Goal: Transaction & Acquisition: Subscribe to service/newsletter

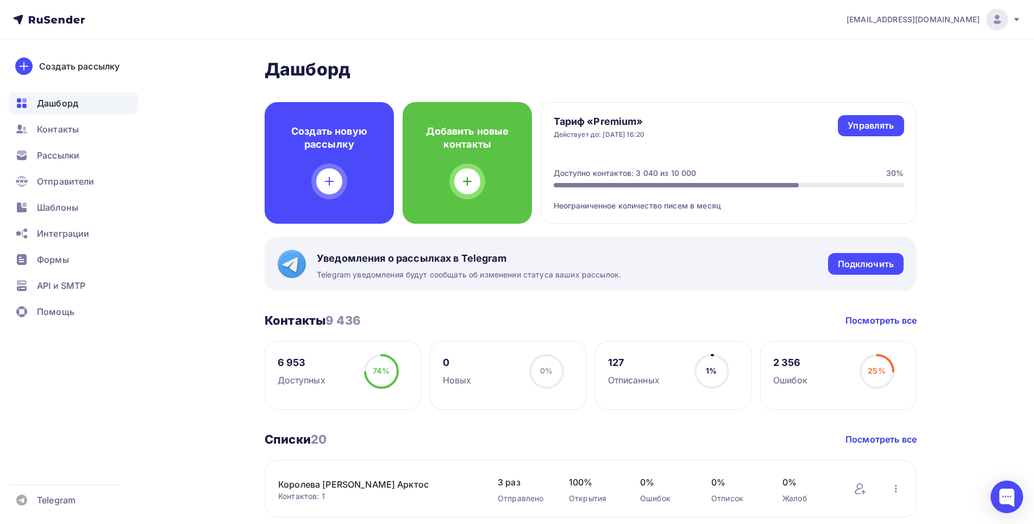
click at [62, 353] on div "Создать рассылку [GEOGRAPHIC_DATA] Контакты Рассылки Отправители Шаблоны Интегр…" at bounding box center [73, 281] width 147 height 485
click at [70, 124] on span "Контакты" at bounding box center [58, 129] width 42 height 13
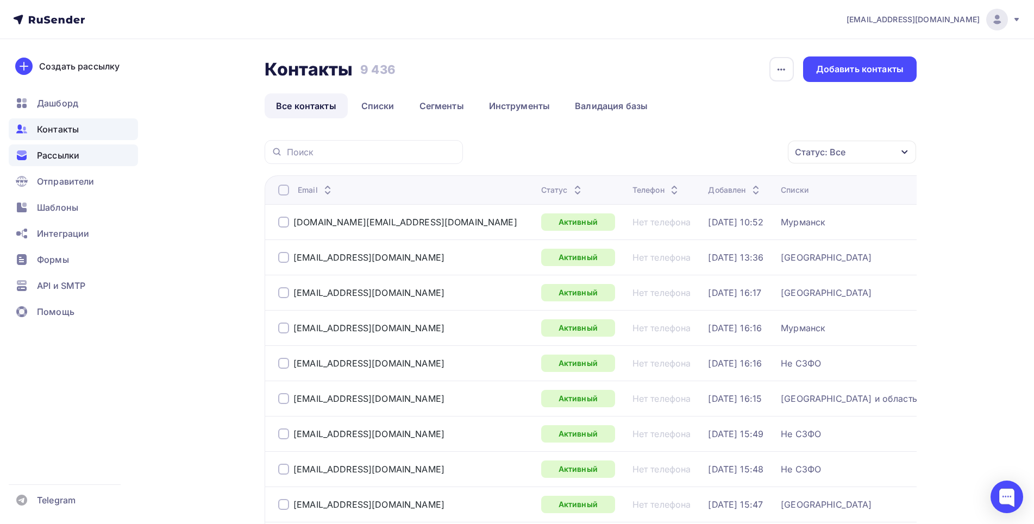
click at [60, 155] on span "Рассылки" at bounding box center [58, 155] width 42 height 13
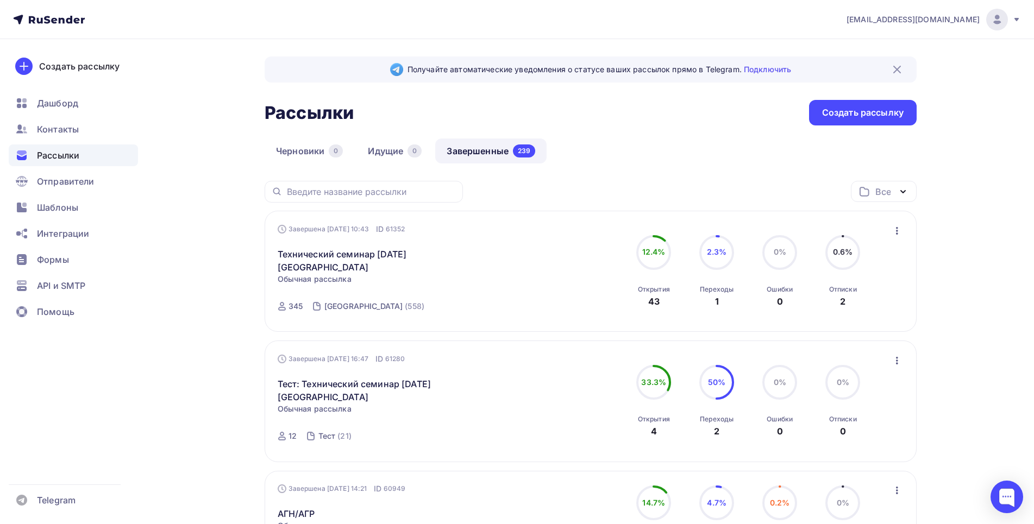
click at [897, 361] on icon "button" at bounding box center [897, 361] width 2 height 8
click at [843, 435] on div "Копировать в новую" at bounding box center [847, 432] width 111 height 13
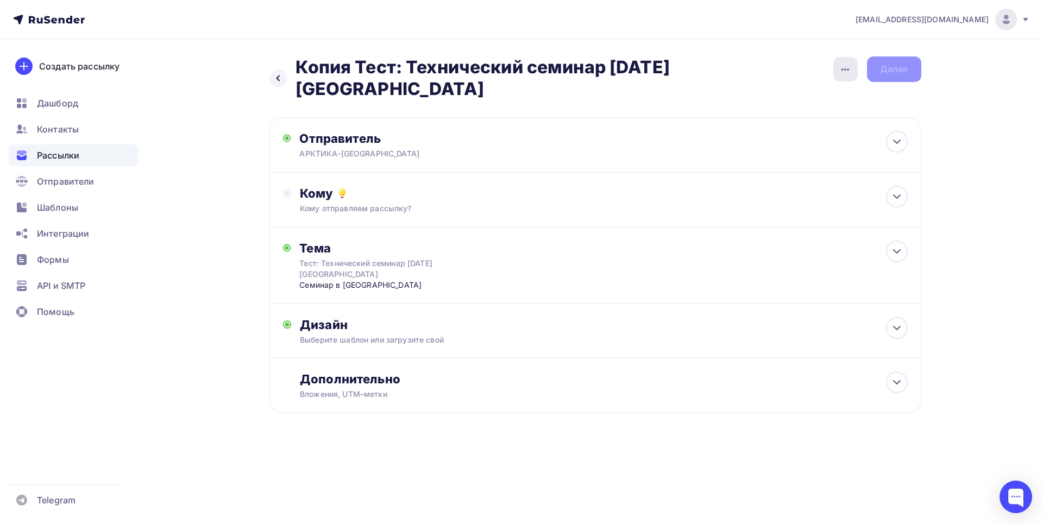
click at [846, 67] on icon "button" at bounding box center [845, 69] width 13 height 13
click at [762, 128] on div "Переименовать рассылку" at bounding box center [788, 124] width 135 height 13
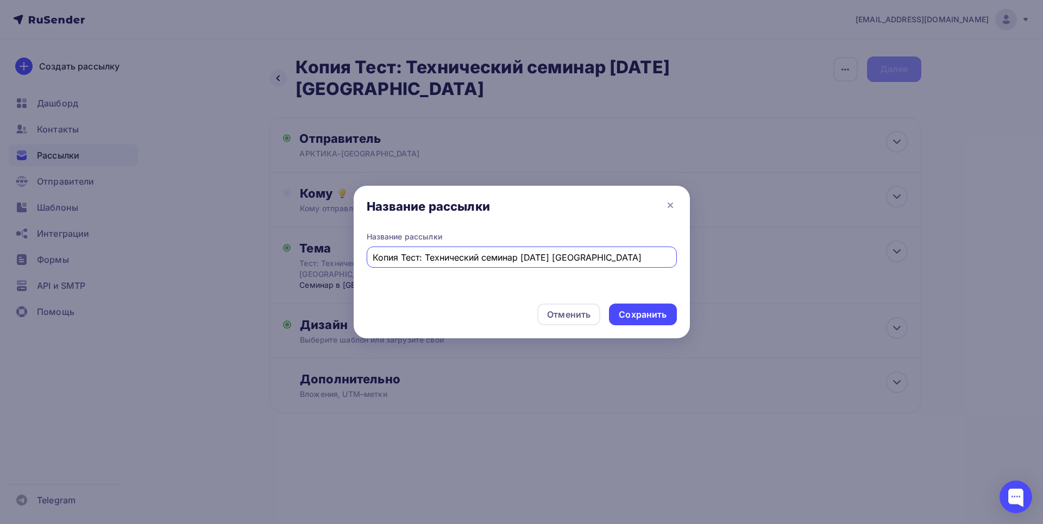
drag, startPoint x: 525, startPoint y: 257, endPoint x: 591, endPoint y: 229, distance: 70.9
click at [526, 257] on input "Копия Тест: Технический семинар [DATE] [GEOGRAPHIC_DATA]" at bounding box center [522, 257] width 298 height 13
drag, startPoint x: 597, startPoint y: 258, endPoint x: 632, endPoint y: 255, distance: 35.4
click at [632, 255] on input "Копия Тест: Технический семинар [DATE] [GEOGRAPHIC_DATA]" at bounding box center [522, 257] width 298 height 13
type input "Копия Тест: Технический семинар [DATE] [GEOGRAPHIC_DATA]"
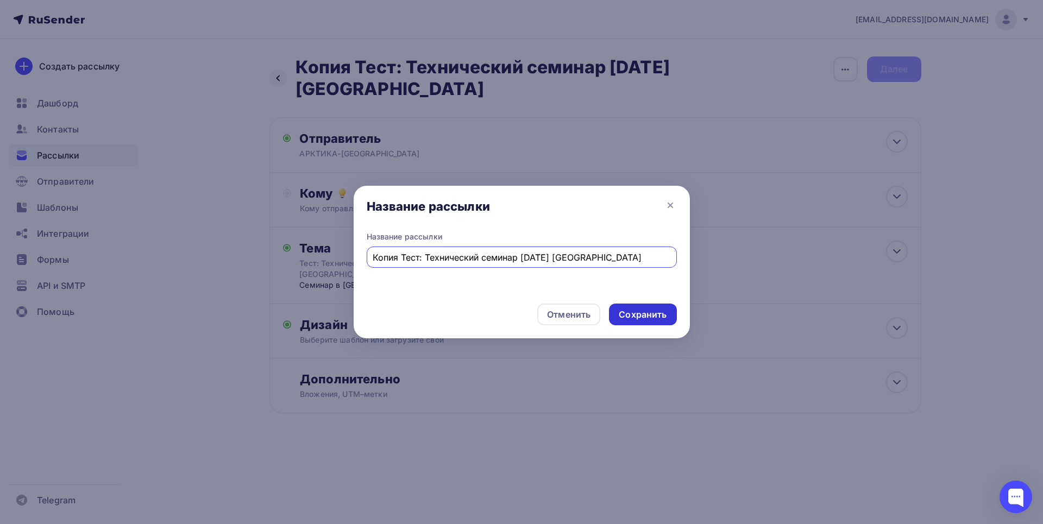
click at [657, 321] on div "Сохранить" at bounding box center [642, 315] width 67 height 22
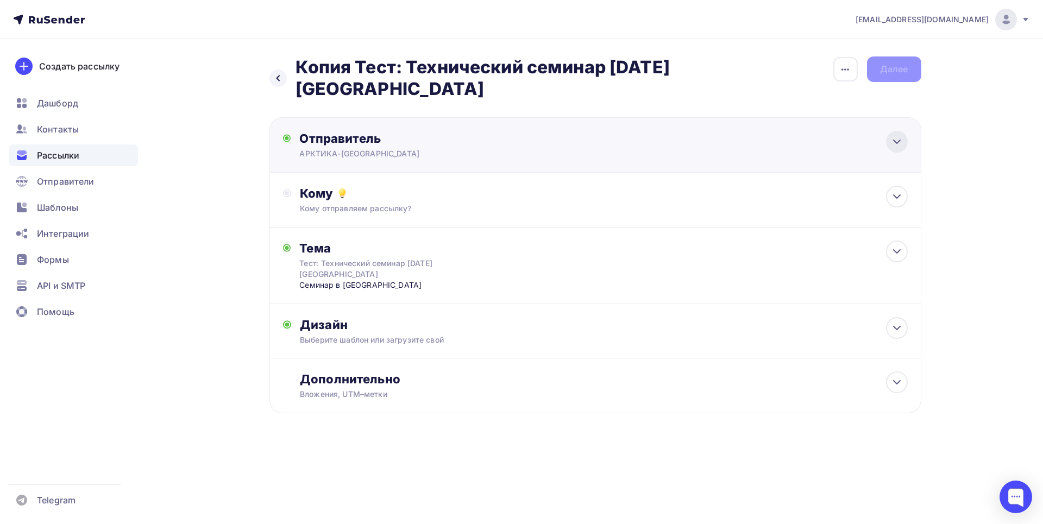
click at [894, 141] on icon at bounding box center [897, 141] width 7 height 3
type input "АРКТИКА-[GEOGRAPHIC_DATA]"
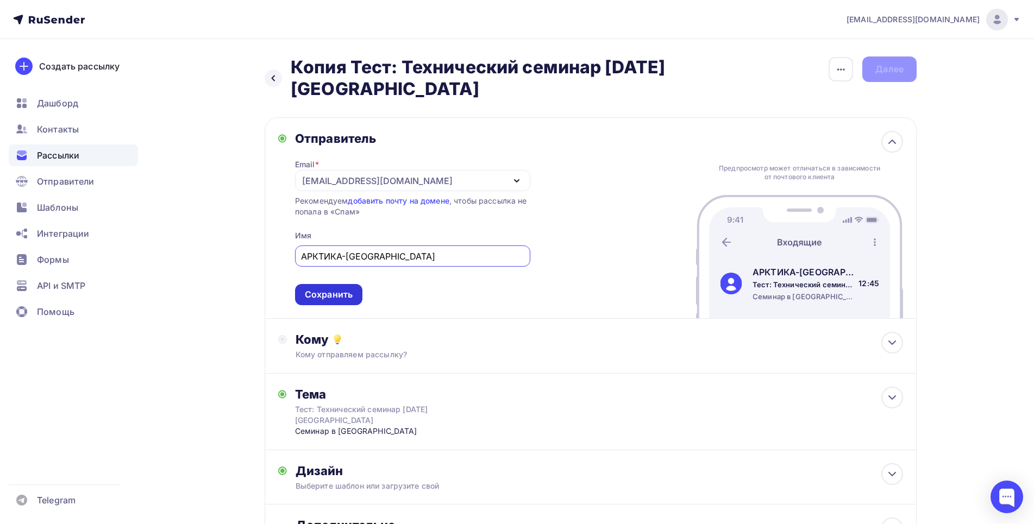
click at [328, 294] on div "Сохранить" at bounding box center [329, 295] width 48 height 12
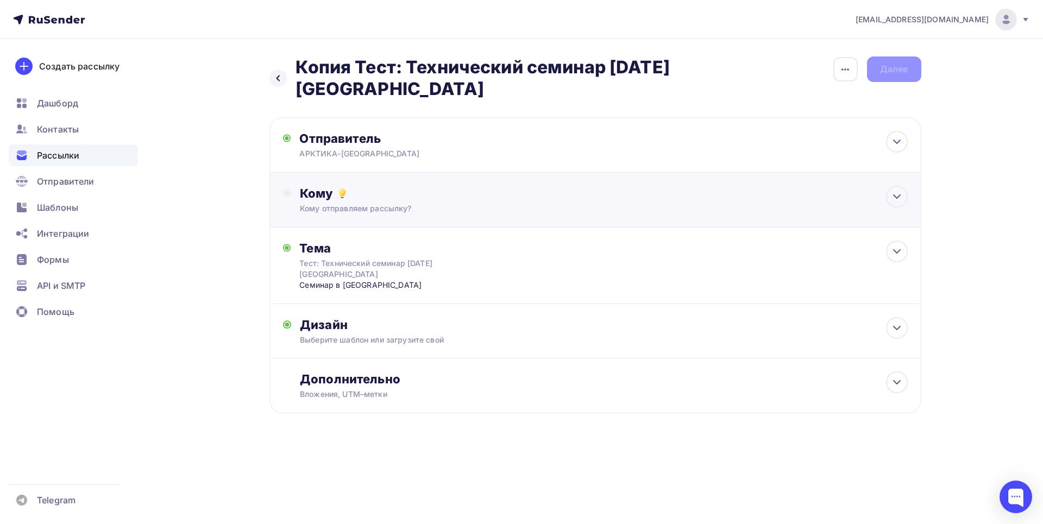
click at [364, 198] on div "Кому" at bounding box center [604, 193] width 608 height 15
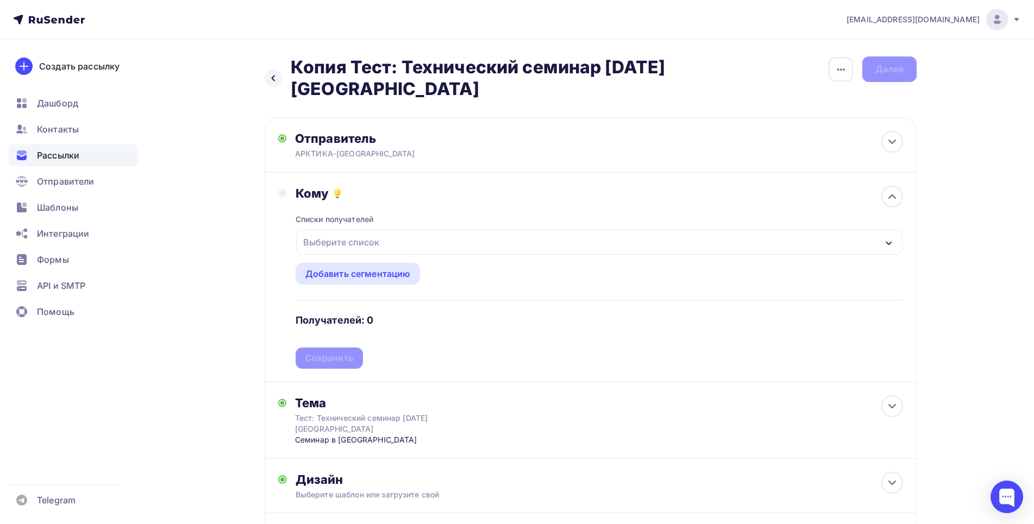
click at [321, 245] on div "Выберите список" at bounding box center [341, 243] width 85 height 20
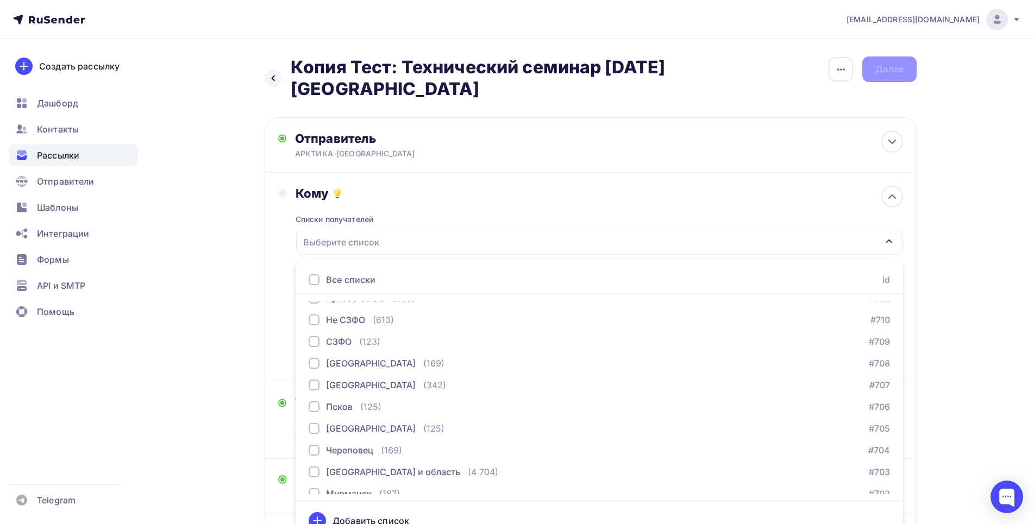
scroll to position [220, 0]
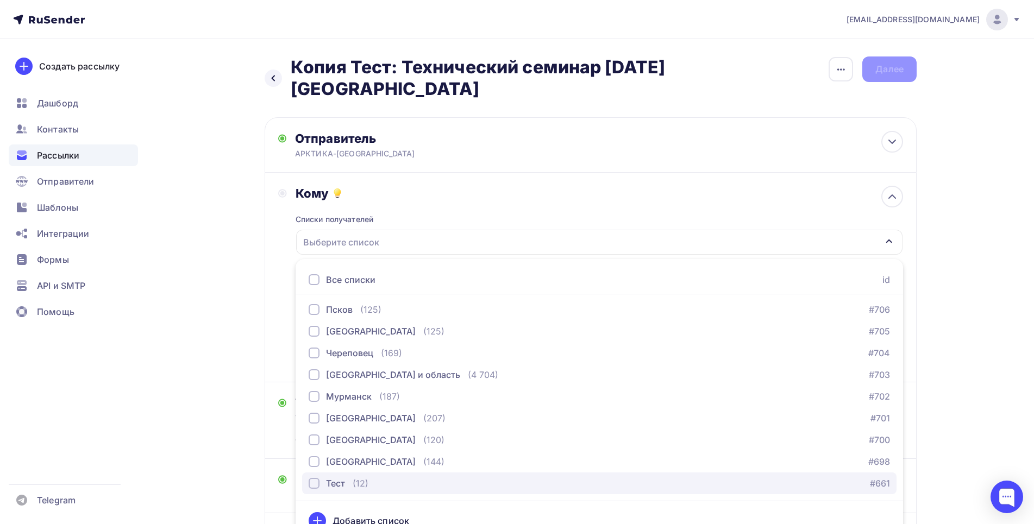
click at [312, 480] on div "button" at bounding box center [314, 483] width 11 height 11
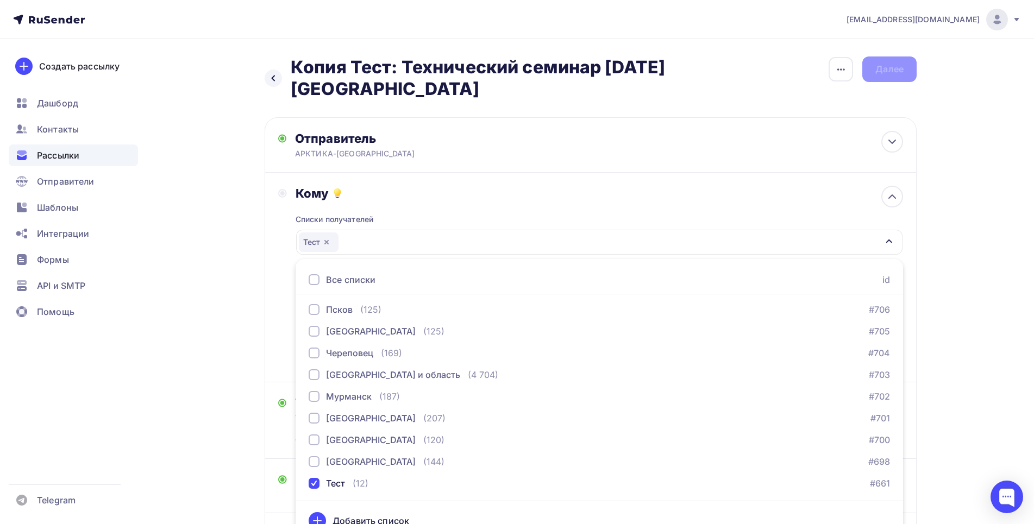
click at [268, 299] on div "Кому Списки получателей Тест Все списки id Королева [PERSON_NAME] Арктос (1) #9…" at bounding box center [591, 278] width 652 height 210
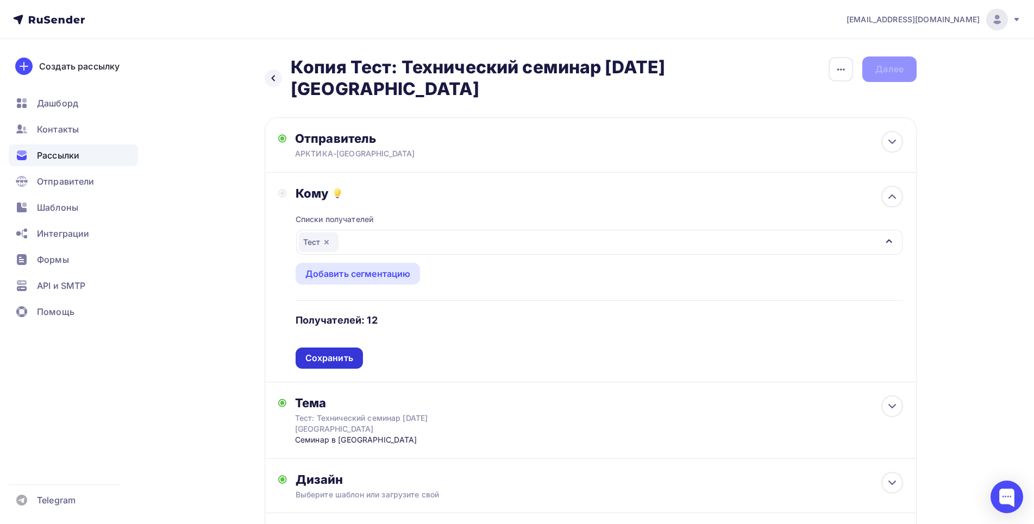
click at [337, 357] on div "Сохранить" at bounding box center [329, 358] width 48 height 12
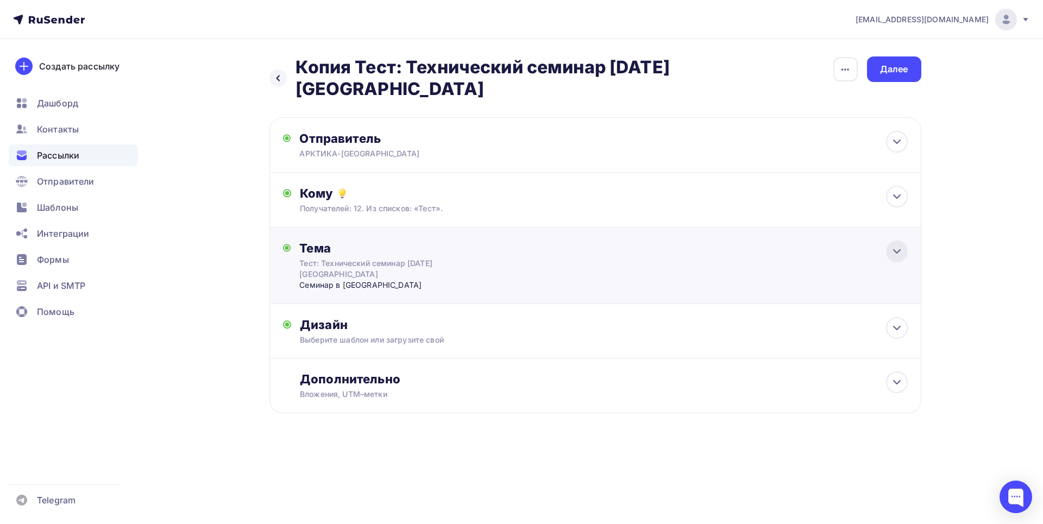
click at [892, 243] on div at bounding box center [897, 252] width 22 height 22
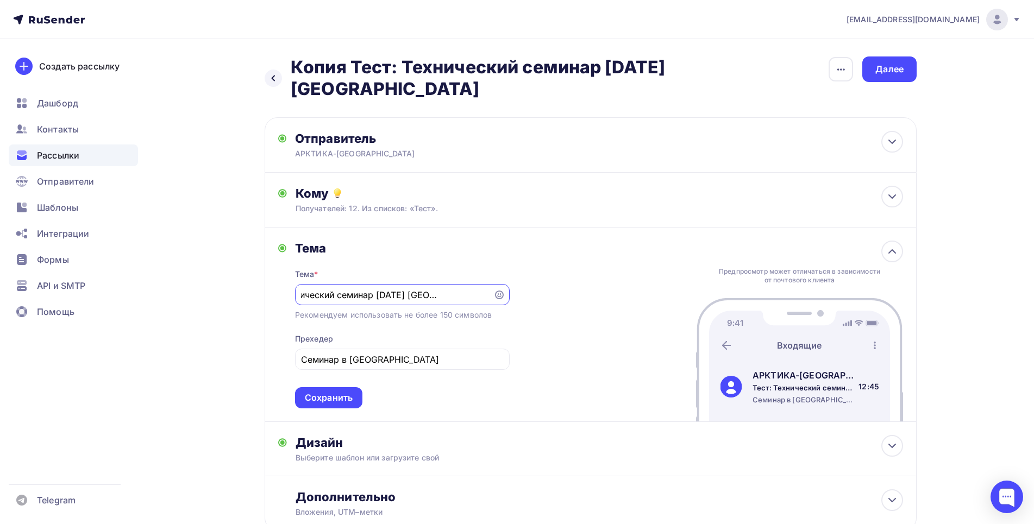
scroll to position [0, 45]
click at [381, 294] on input "Тест: Технический семинар [DATE] [GEOGRAPHIC_DATA]" at bounding box center [394, 295] width 186 height 13
drag, startPoint x: 458, startPoint y: 293, endPoint x: 500, endPoint y: 298, distance: 42.1
click at [487, 298] on input "Тест: Технический семинар [DATE] [GEOGRAPHIC_DATA]" at bounding box center [394, 295] width 186 height 13
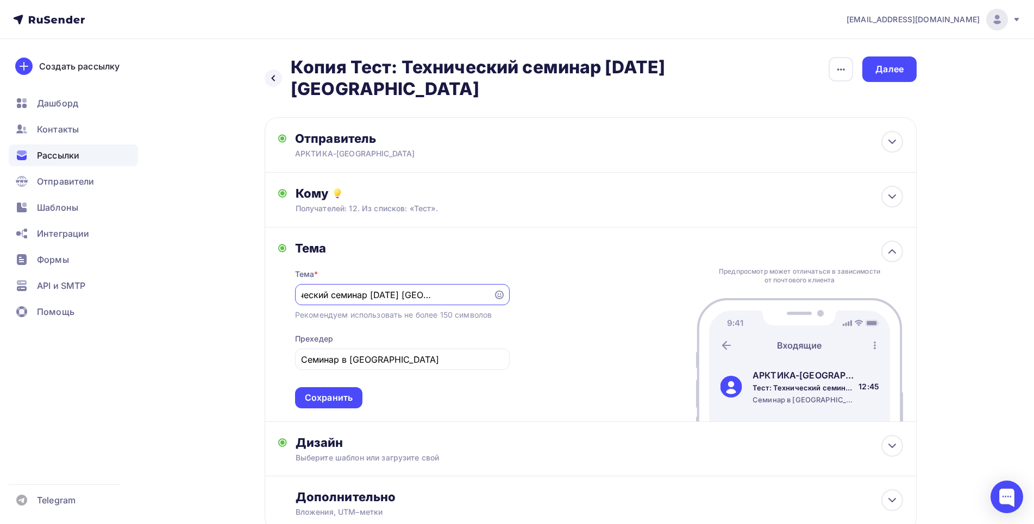
scroll to position [0, 56]
type input "Тест: Технический семинар [DATE] [GEOGRAPHIC_DATA]"
drag, startPoint x: 349, startPoint y: 358, endPoint x: 387, endPoint y: 356, distance: 38.1
click at [387, 356] on input "Семинар в [GEOGRAPHIC_DATA]" at bounding box center [402, 359] width 202 height 13
type input "Семинар в [GEOGRAPHIC_DATA]"
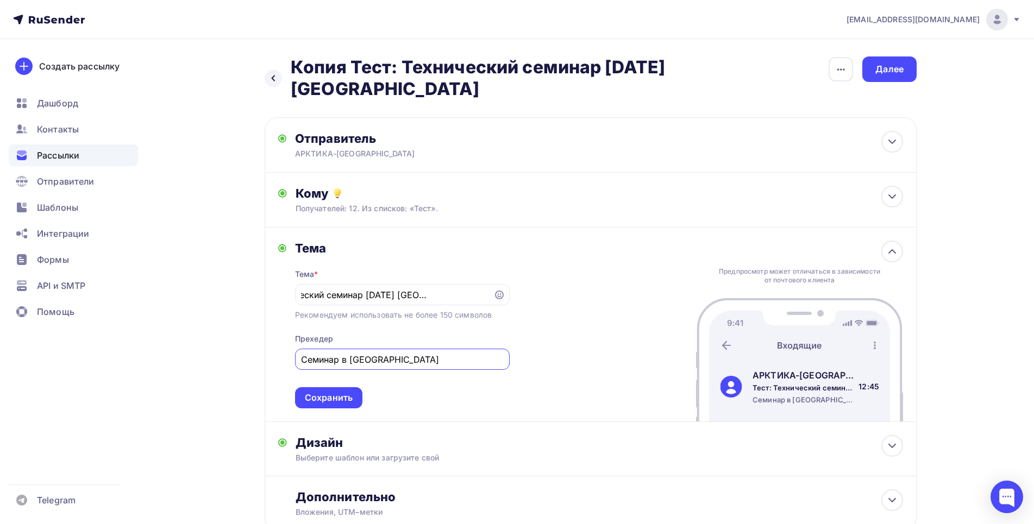
click at [337, 396] on div "Сохранить" at bounding box center [329, 398] width 48 height 12
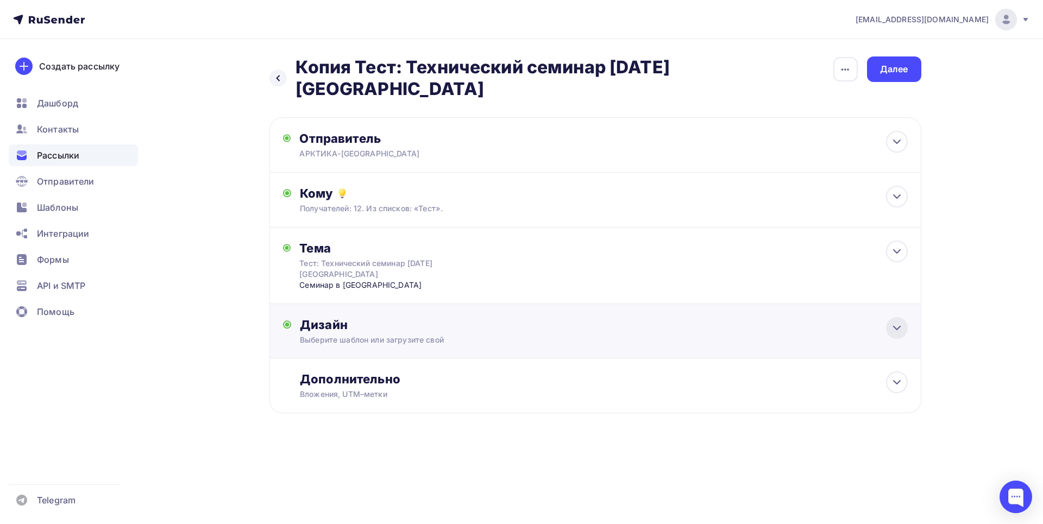
click at [895, 330] on icon at bounding box center [897, 328] width 13 height 13
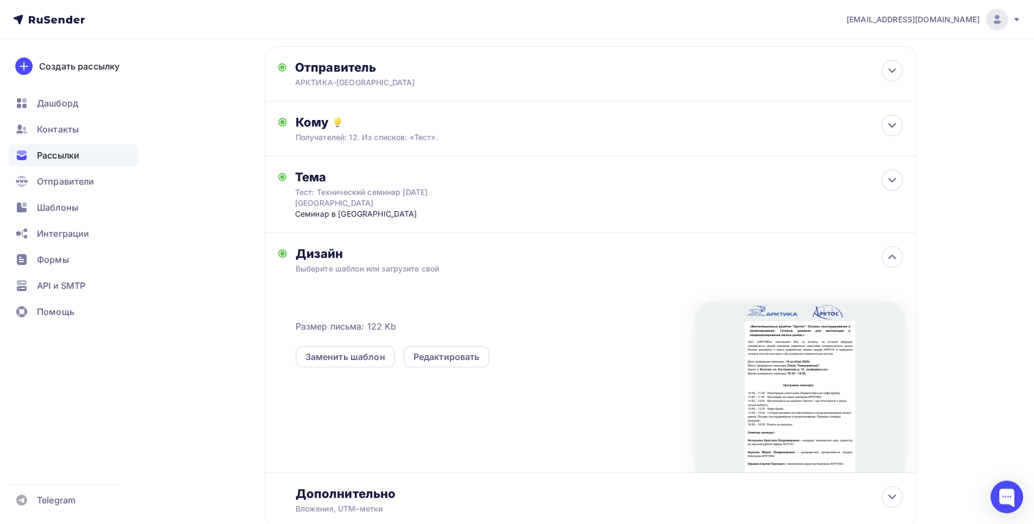
scroll to position [145, 0]
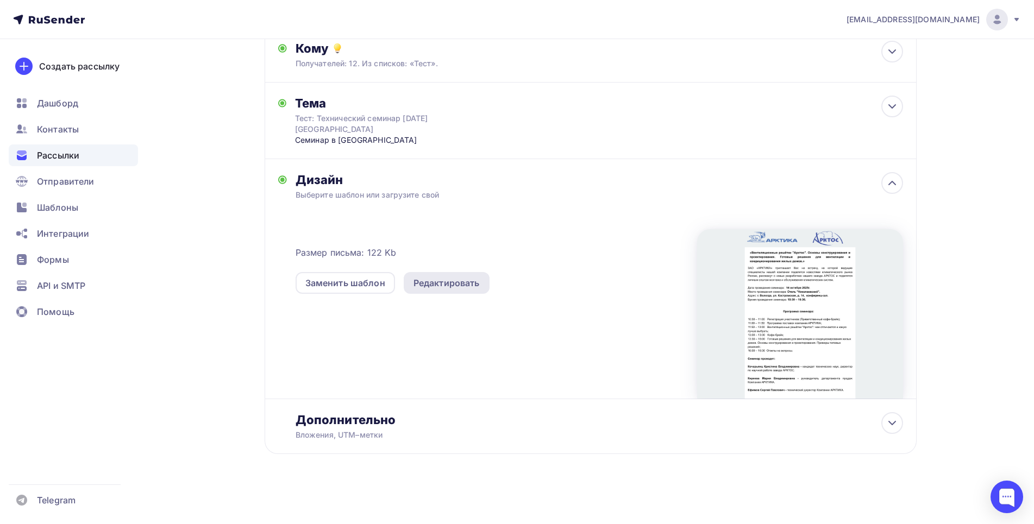
click at [441, 286] on div "Редактировать" at bounding box center [447, 283] width 66 height 13
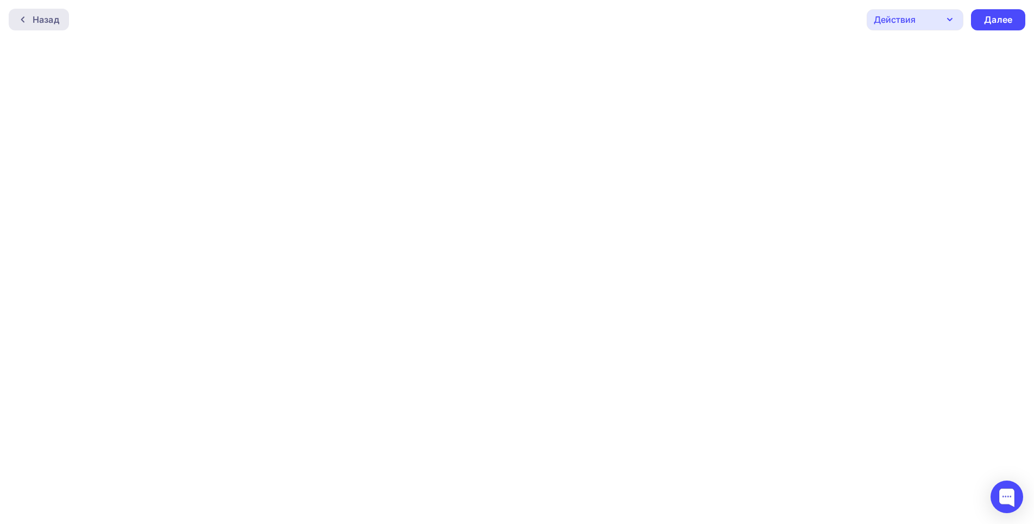
click at [45, 18] on div "Назад" at bounding box center [46, 19] width 27 height 13
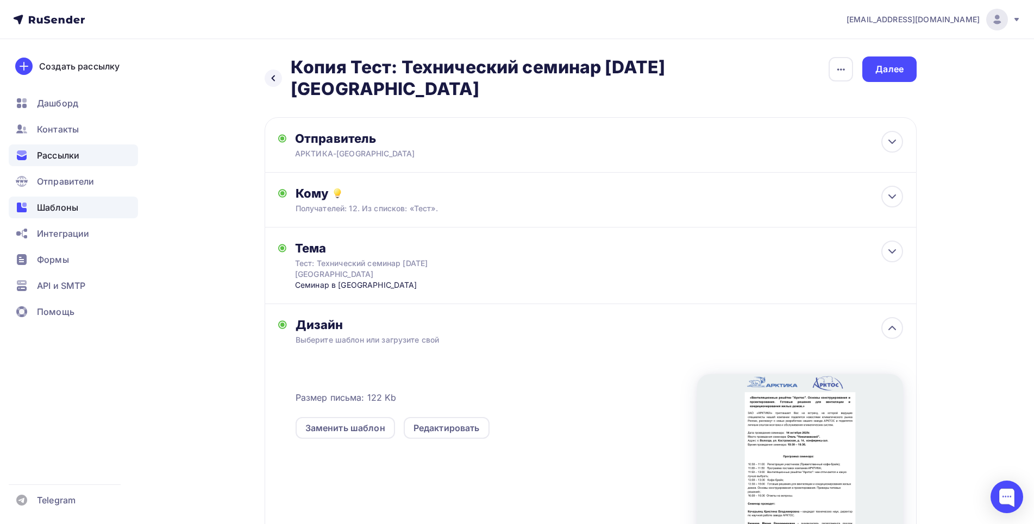
click at [68, 205] on span "Шаблоны" at bounding box center [57, 207] width 41 height 13
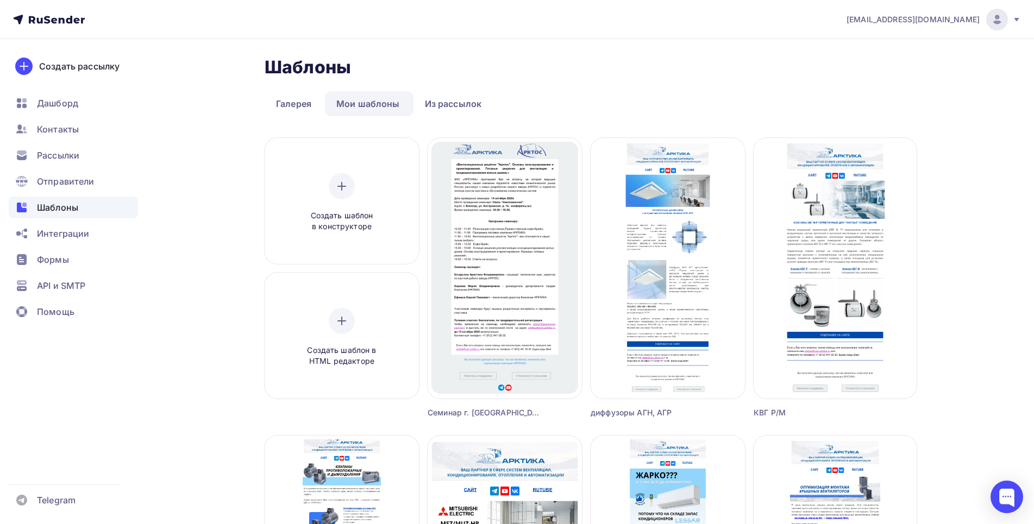
click at [74, 207] on span "Шаблоны" at bounding box center [57, 207] width 41 height 13
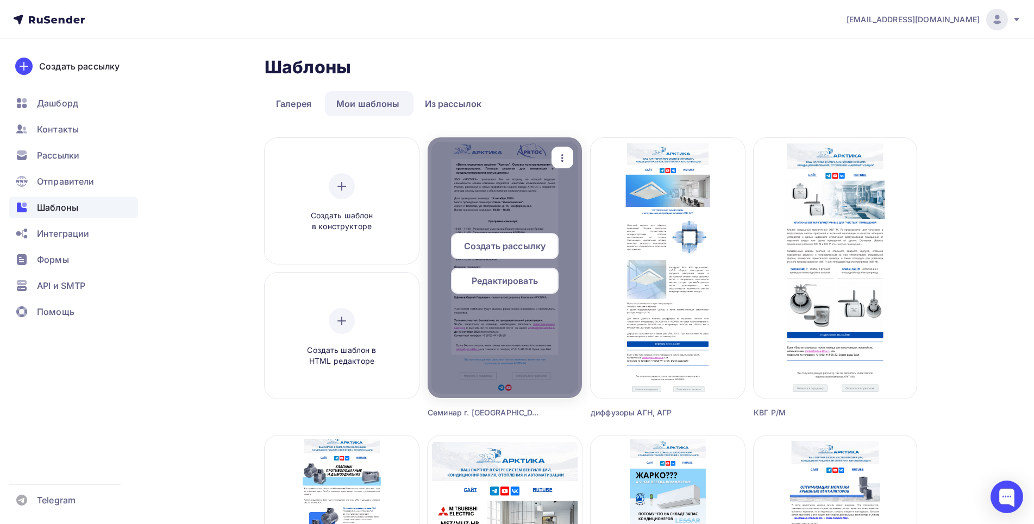
click at [562, 161] on icon "button" at bounding box center [562, 158] width 2 height 8
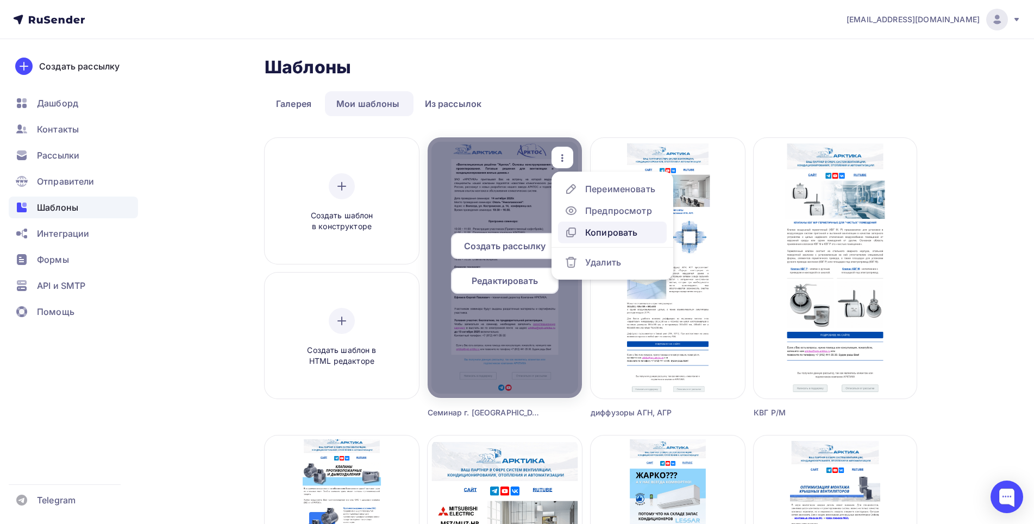
click at [617, 229] on div "Копировать" at bounding box center [611, 232] width 52 height 13
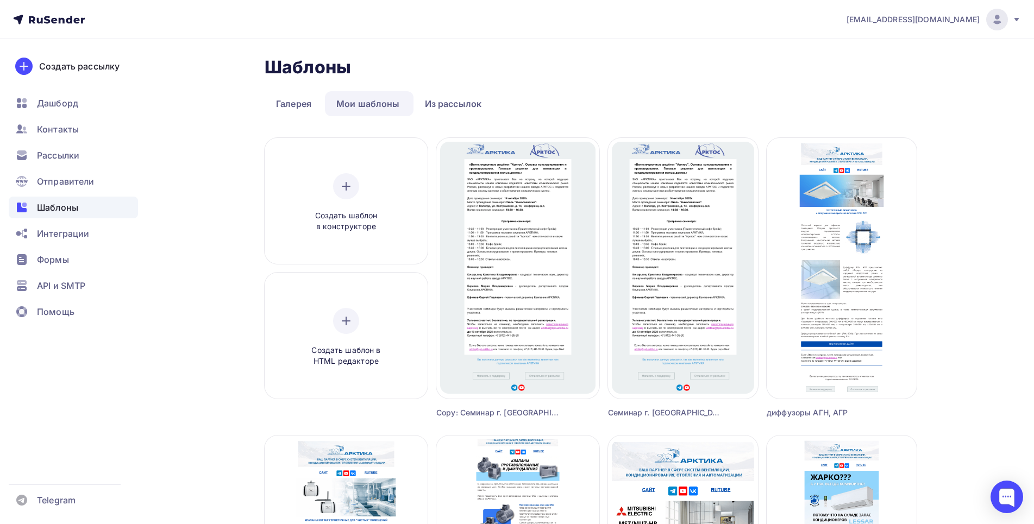
click at [481, 415] on div "Copy: Семинар г. [GEOGRAPHIC_DATA] [DATE]" at bounding box center [497, 413] width 122 height 11
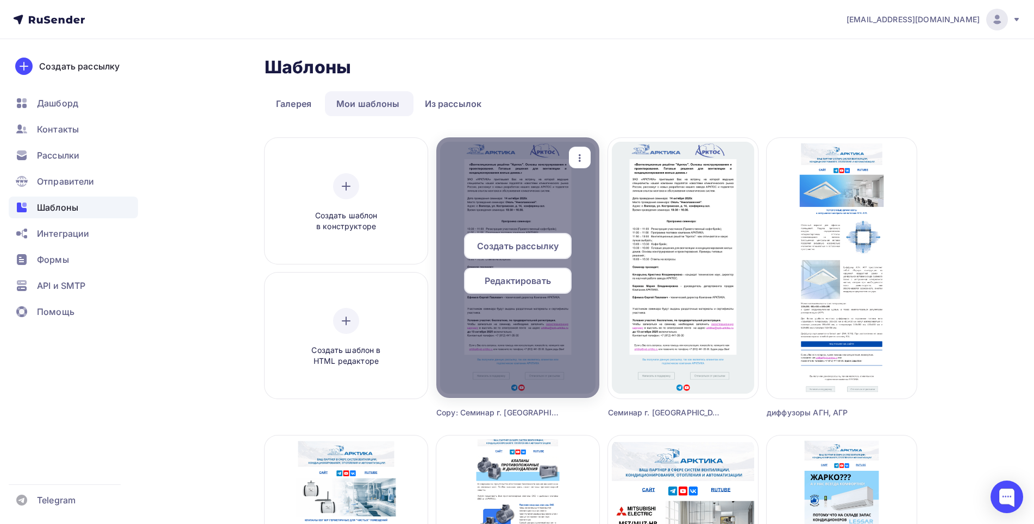
click at [538, 284] on span "Редактировать" at bounding box center [518, 280] width 66 height 13
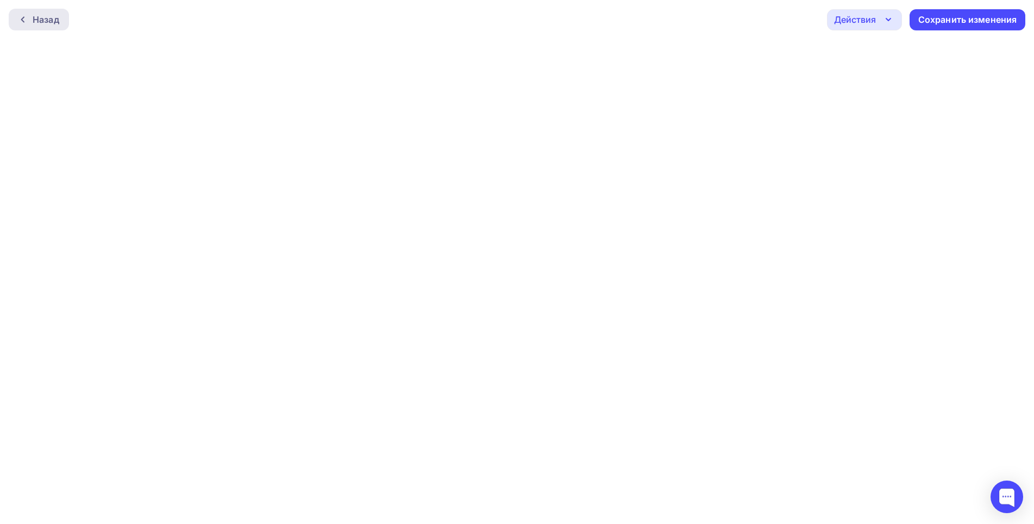
drag, startPoint x: 21, startPoint y: 14, endPoint x: 29, endPoint y: 17, distance: 8.8
click at [26, 16] on div "Назад" at bounding box center [39, 20] width 60 height 22
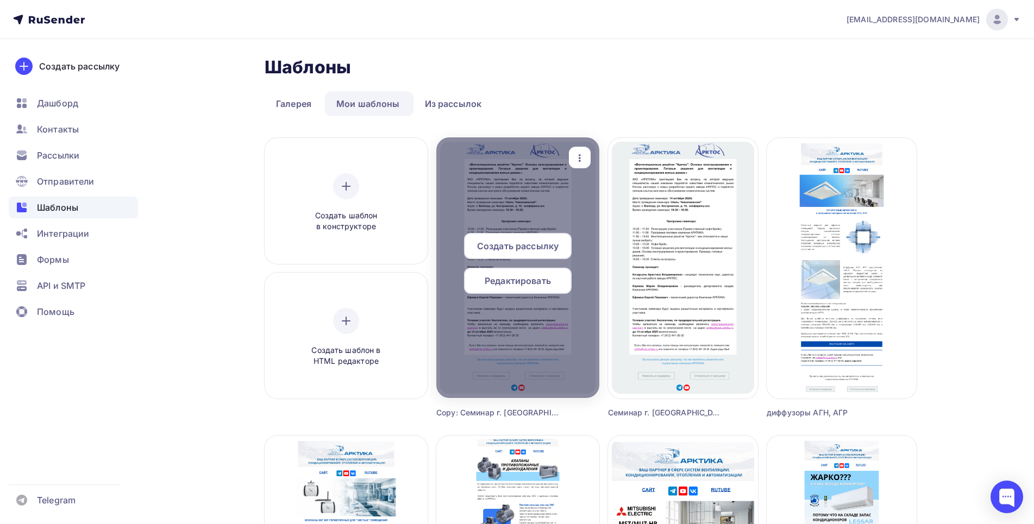
drag, startPoint x: 569, startPoint y: 170, endPoint x: 573, endPoint y: 165, distance: 6.6
click at [569, 168] on div "Создать рассылку Редактировать Переименовать Предпросмотр Копировать Удалить" at bounding box center [517, 268] width 155 height 252
click at [573, 164] on icon "button" at bounding box center [579, 158] width 13 height 13
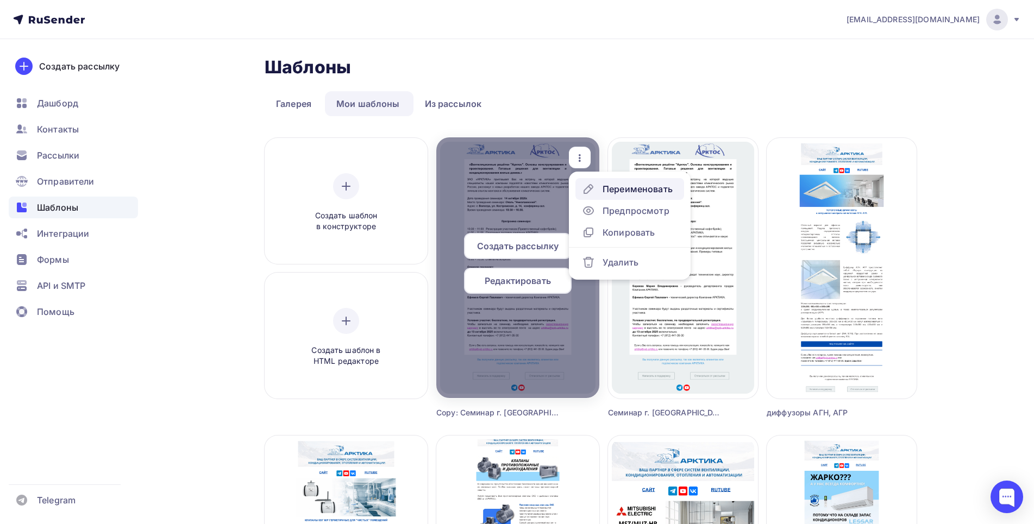
click at [604, 188] on div "Переименовать" at bounding box center [638, 189] width 70 height 13
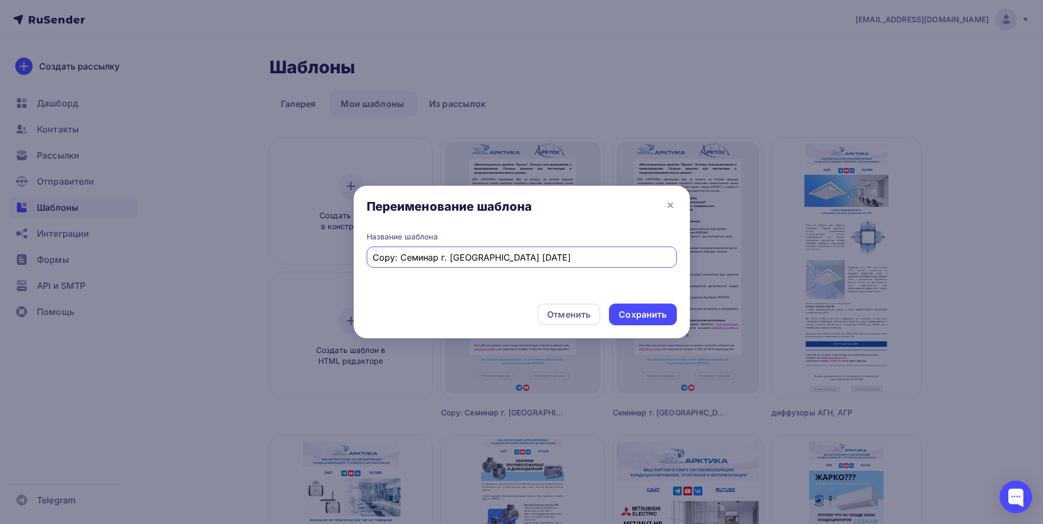
drag, startPoint x: 450, startPoint y: 258, endPoint x: 483, endPoint y: 256, distance: 32.6
click at [483, 256] on input "Copy: Семинар г. [GEOGRAPHIC_DATA] [DATE]" at bounding box center [522, 257] width 298 height 13
drag, startPoint x: 400, startPoint y: 257, endPoint x: 339, endPoint y: 252, distance: 61.6
click at [373, 252] on input "Copy: Семинар г. Чреповец [DATE]" at bounding box center [522, 257] width 298 height 13
type input "Семинар г. Чреповец [DATE]"
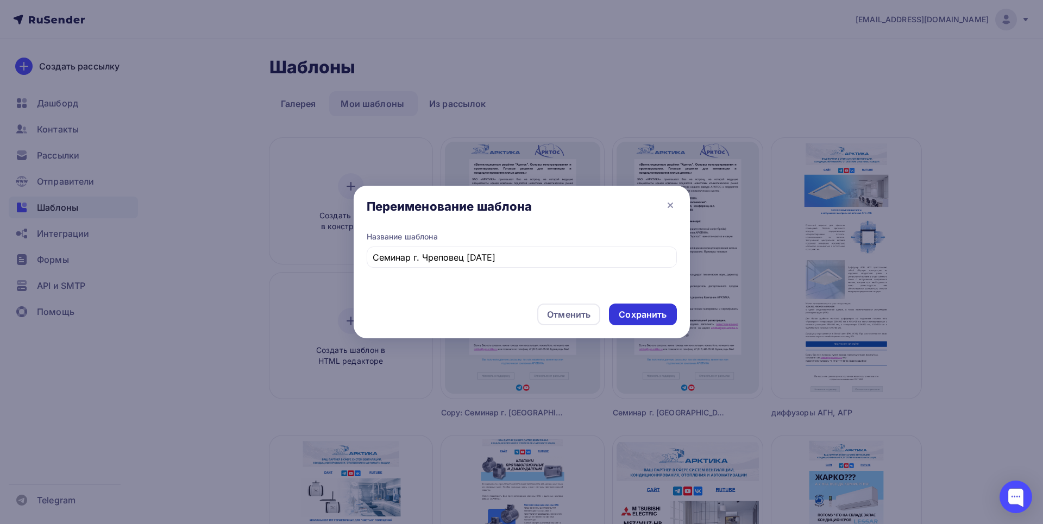
click at [647, 309] on div "Сохранить" at bounding box center [643, 315] width 48 height 12
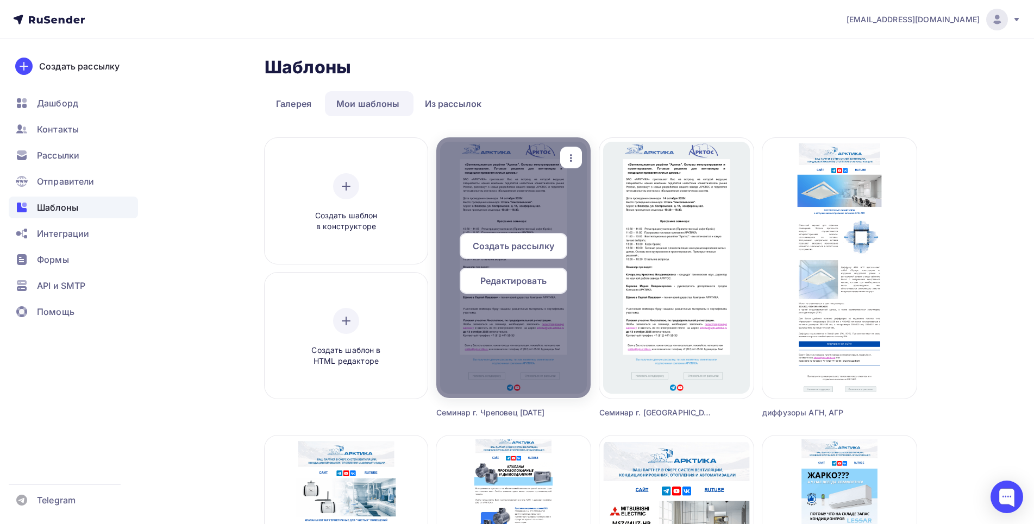
click at [512, 289] on div "Редактировать" at bounding box center [514, 281] width 108 height 26
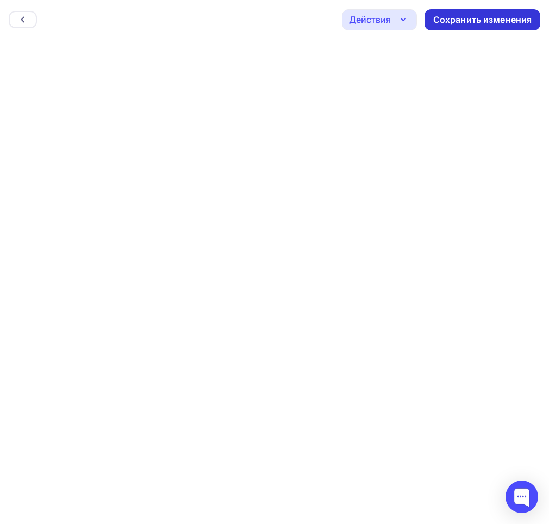
click at [504, 23] on div "Сохранить изменения" at bounding box center [482, 20] width 99 height 12
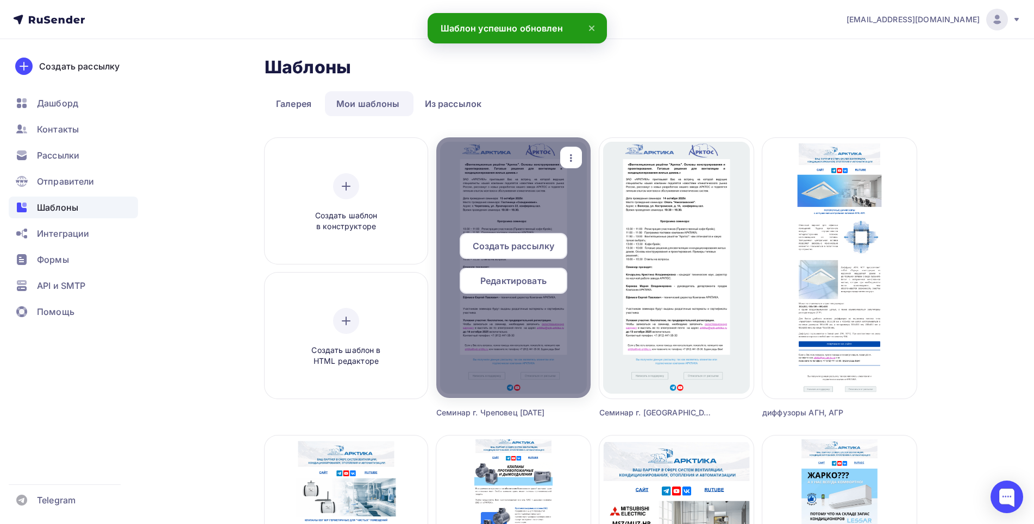
click at [573, 165] on div "button" at bounding box center [571, 157] width 22 height 21
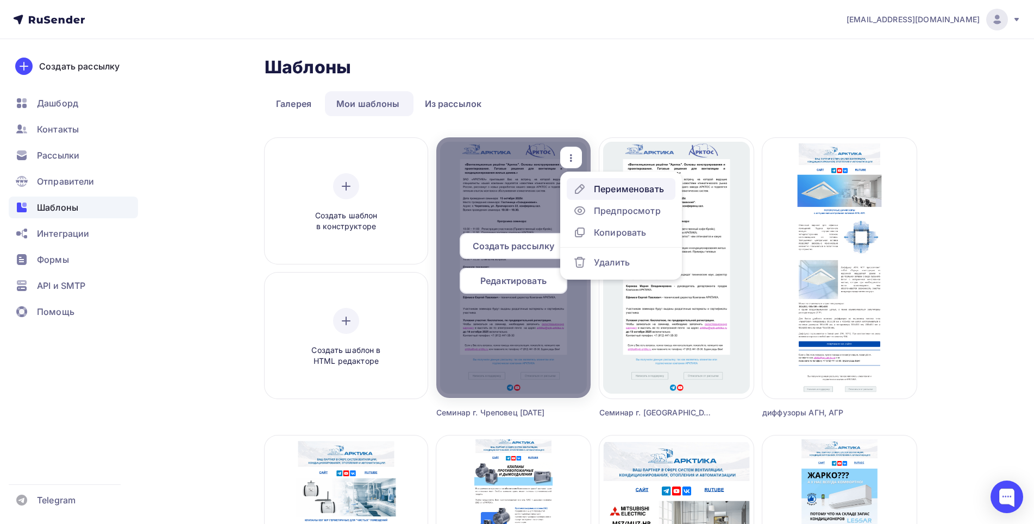
click at [609, 183] on div "Переименовать" at bounding box center [629, 189] width 70 height 13
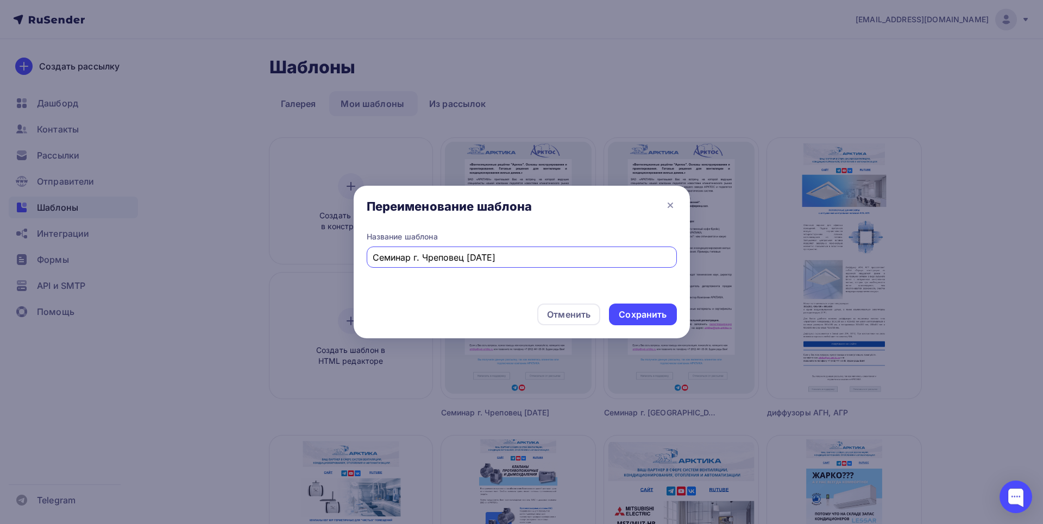
drag, startPoint x: 429, startPoint y: 256, endPoint x: 439, endPoint y: 253, distance: 10.0
click at [429, 256] on input "Семинар г. Чреповец [DATE]" at bounding box center [522, 257] width 298 height 13
type input "Семинар г. Череповец [DATE]"
click at [628, 310] on div "Сохранить" at bounding box center [643, 315] width 48 height 12
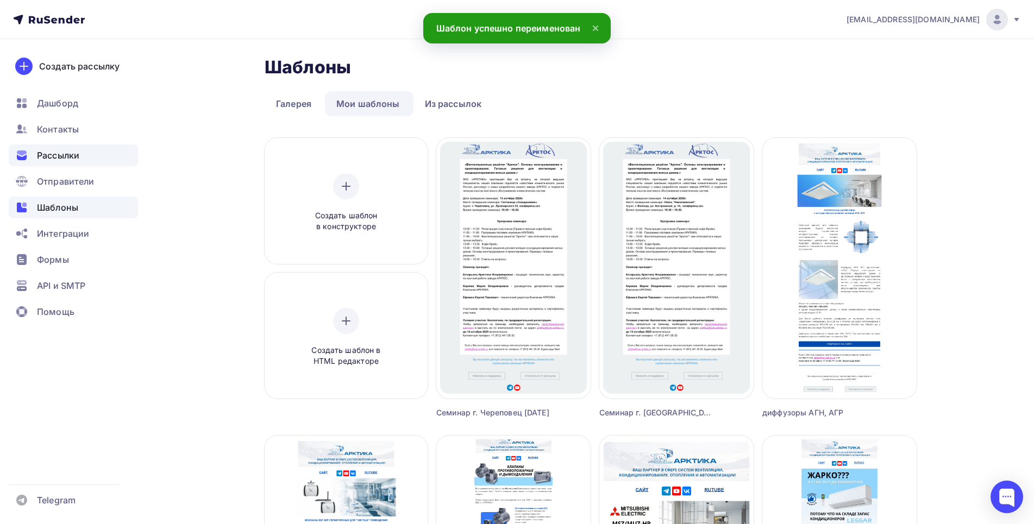
click at [70, 158] on span "Рассылки" at bounding box center [58, 155] width 42 height 13
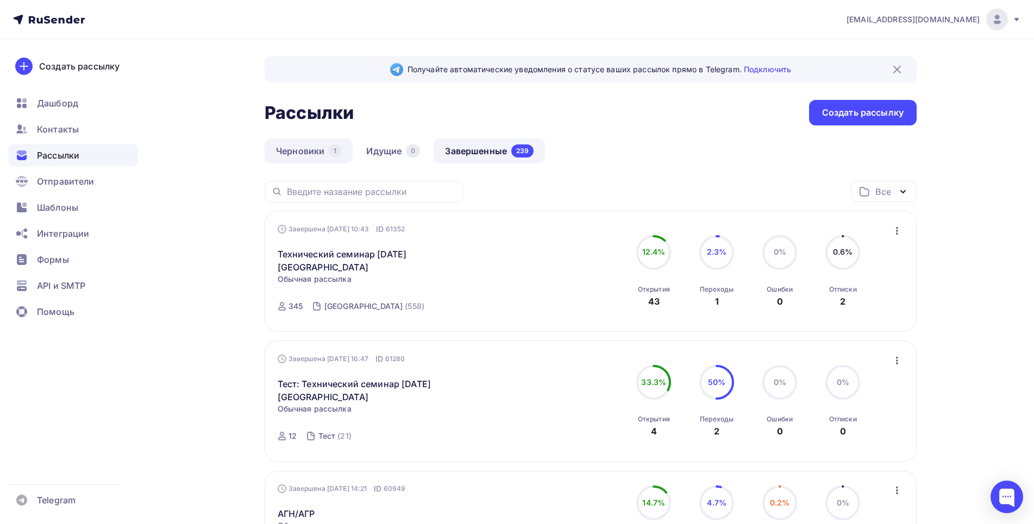
click at [320, 147] on link "Черновики 1" at bounding box center [309, 151] width 88 height 25
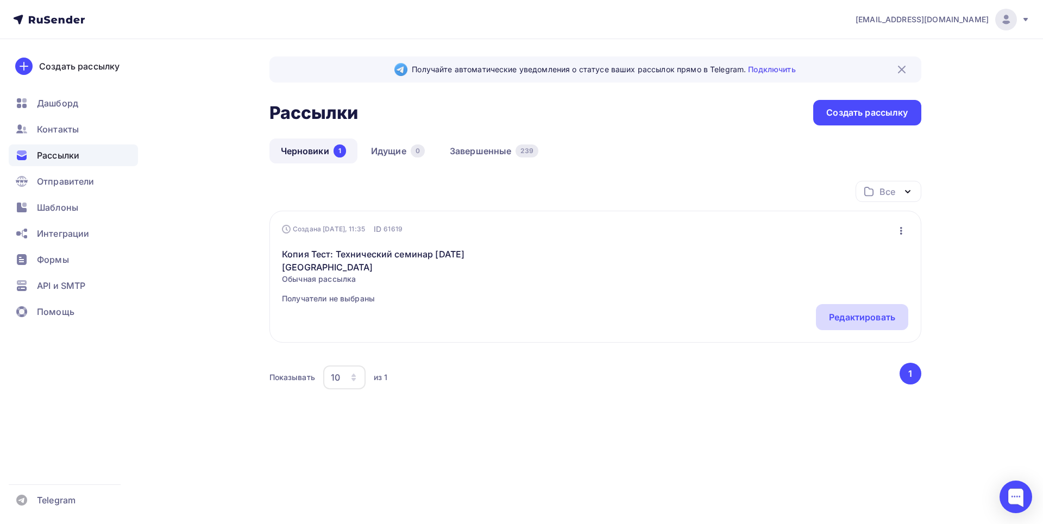
click at [885, 315] on div "Редактировать" at bounding box center [862, 317] width 66 height 13
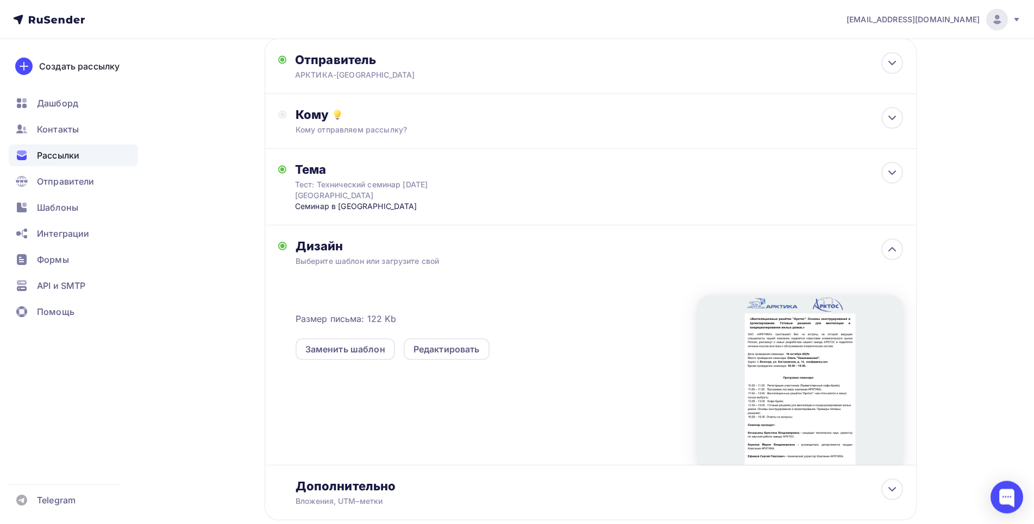
scroll to position [111, 0]
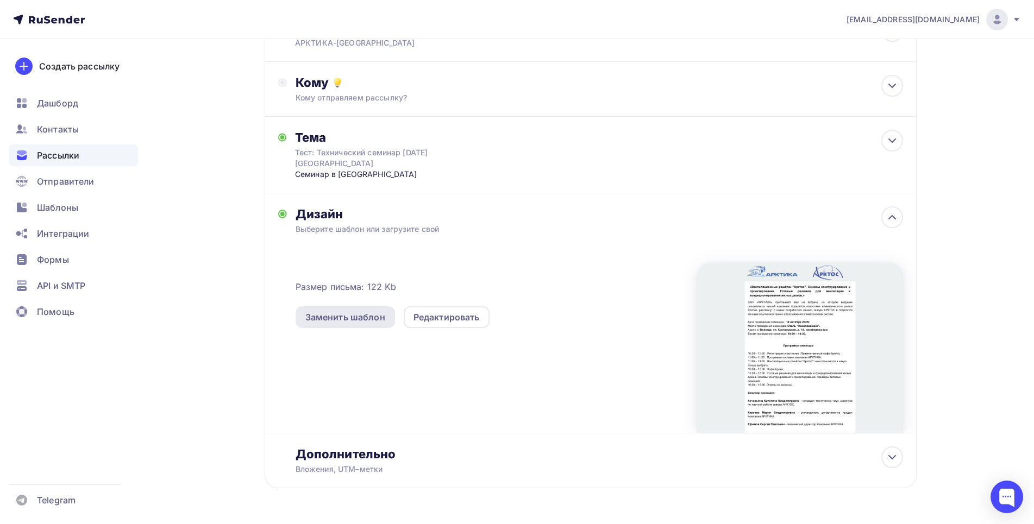
click at [346, 316] on div "Заменить шаблон" at bounding box center [345, 317] width 80 height 13
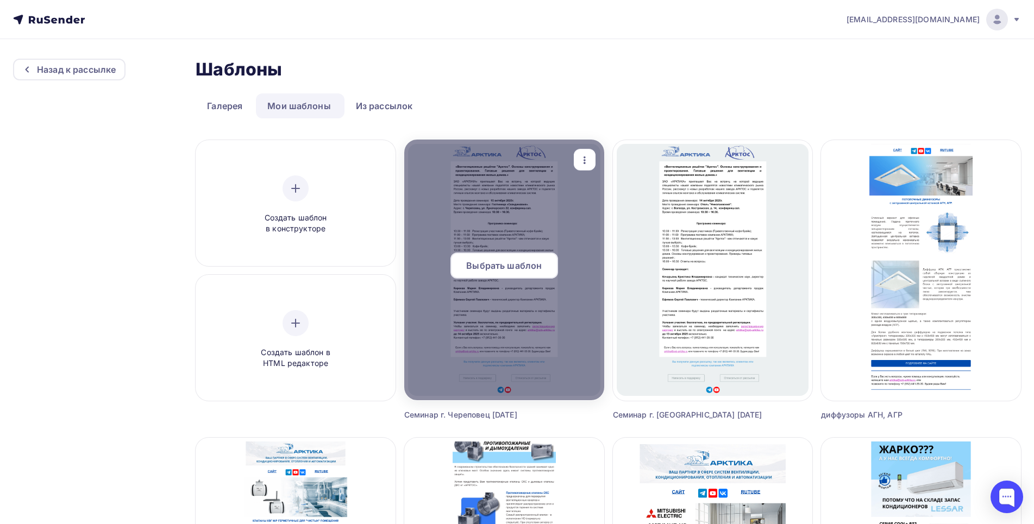
click at [515, 270] on span "Выбрать шаблон" at bounding box center [504, 265] width 76 height 13
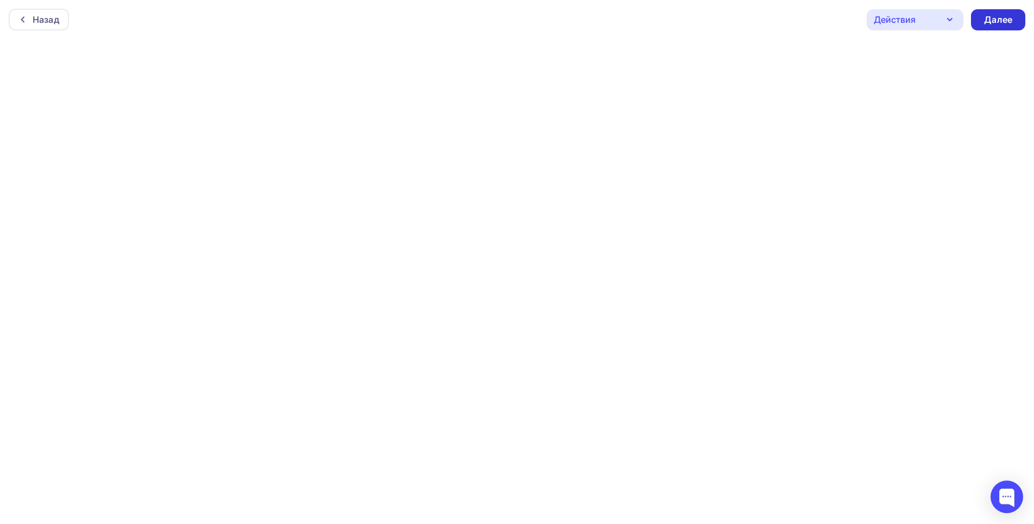
click at [1008, 24] on div "Далее" at bounding box center [998, 20] width 28 height 12
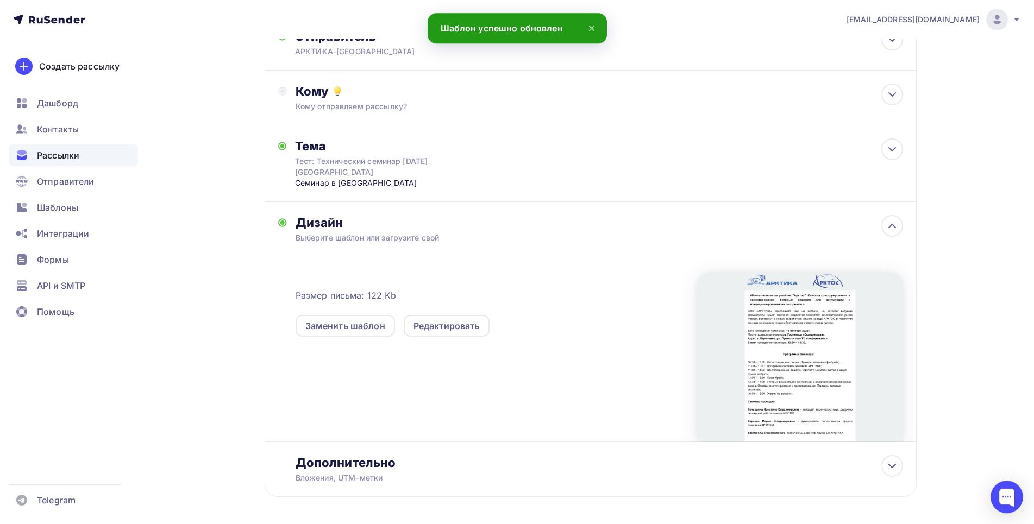
scroll to position [145, 0]
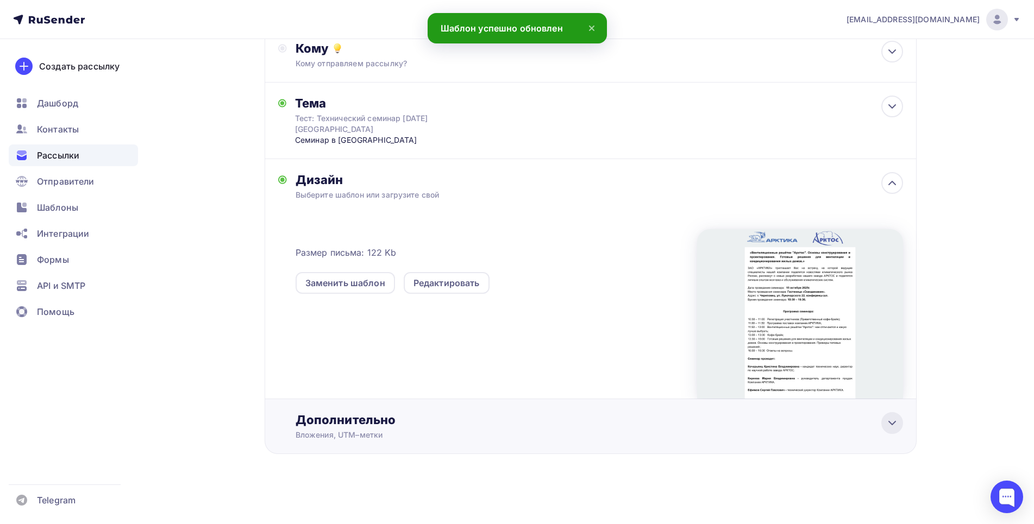
click at [895, 427] on icon at bounding box center [892, 423] width 13 height 13
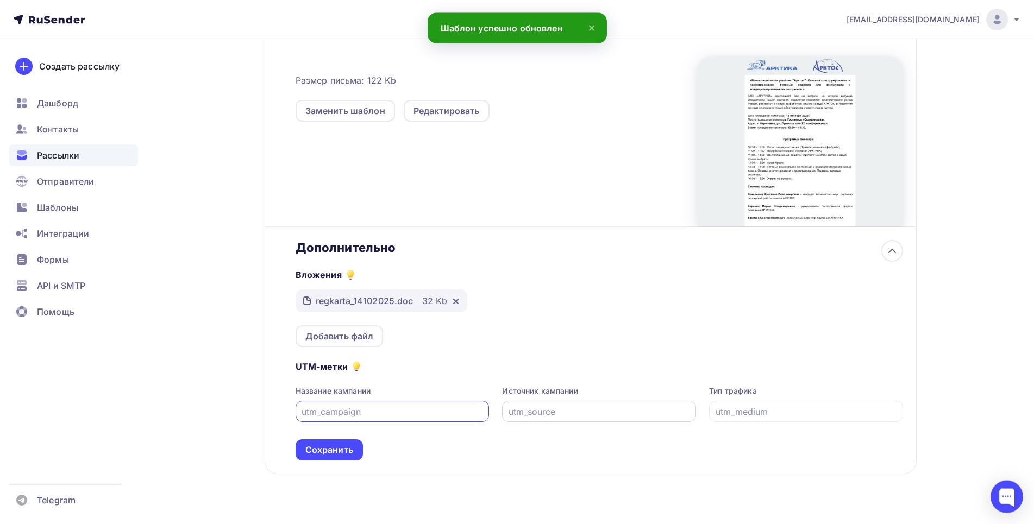
scroll to position [337, 0]
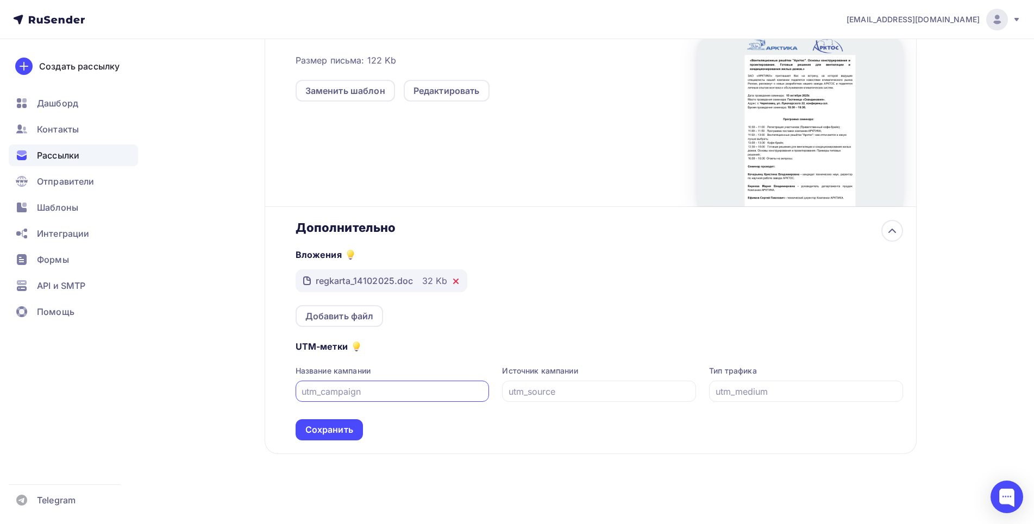
click at [454, 280] on icon at bounding box center [456, 281] width 4 height 4
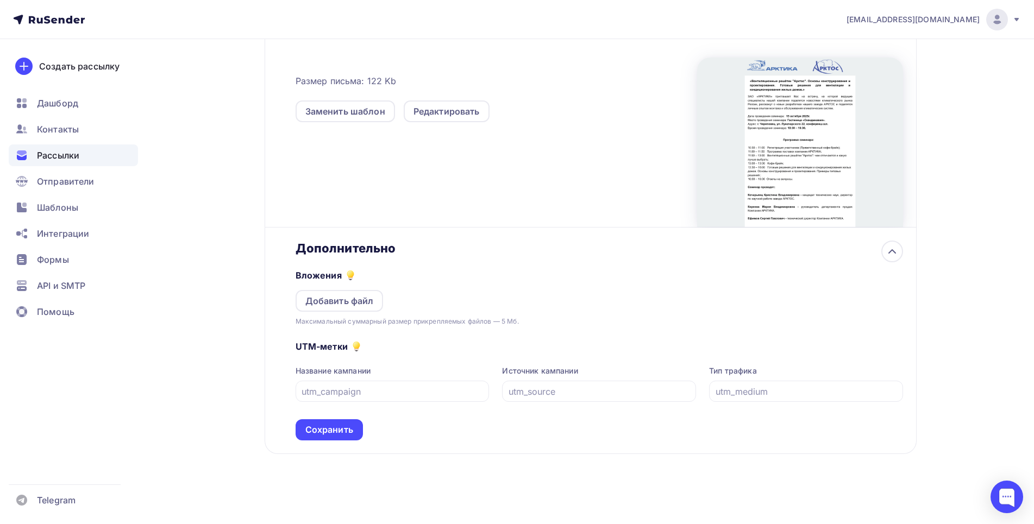
scroll to position [317, 0]
click at [343, 298] on div "Добавить файл" at bounding box center [339, 301] width 68 height 13
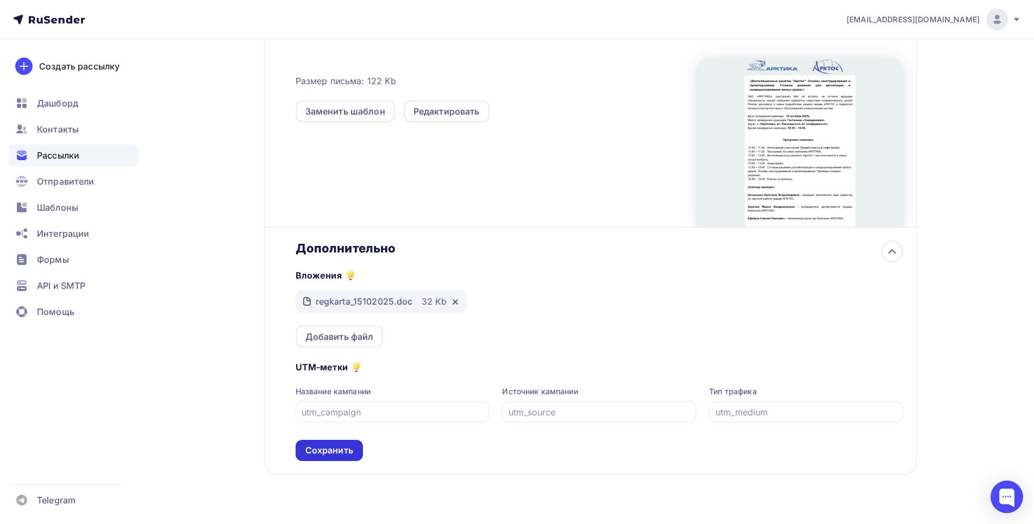
click at [341, 449] on div "Сохранить" at bounding box center [329, 450] width 48 height 12
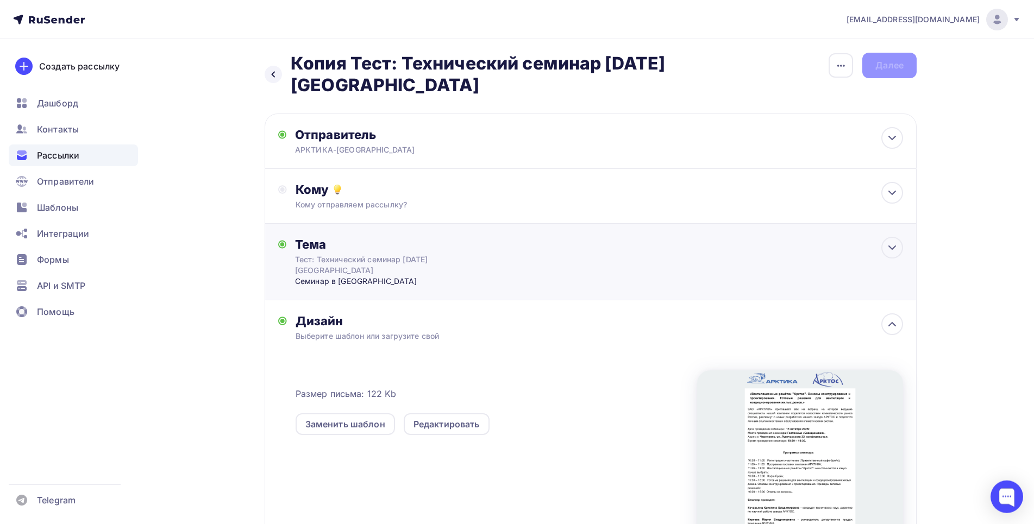
scroll to position [0, 0]
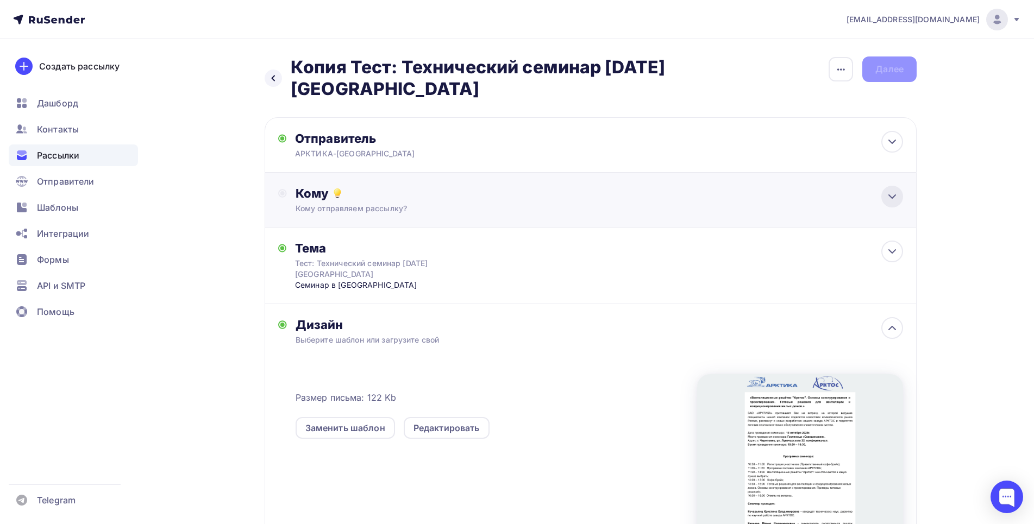
click at [886, 197] on icon at bounding box center [892, 196] width 13 height 13
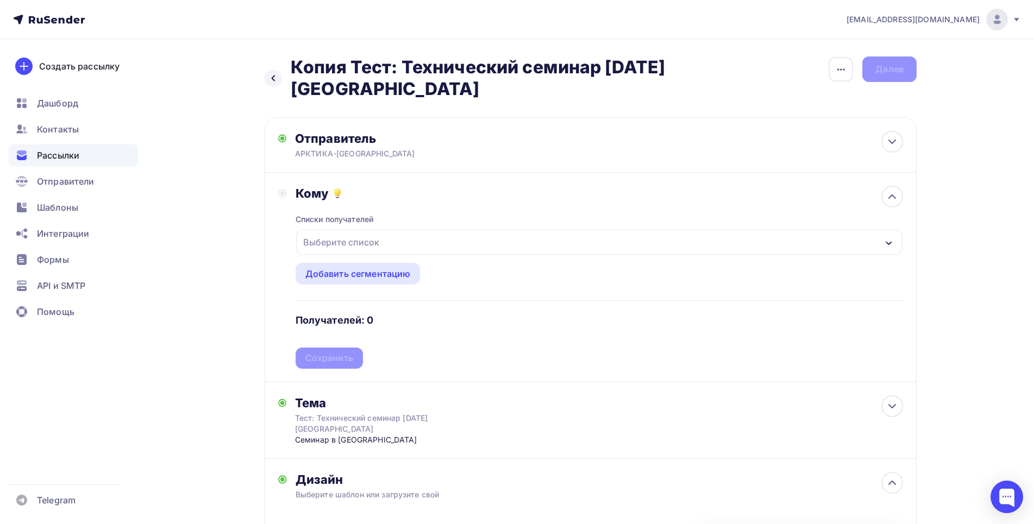
click at [368, 243] on div "Выберите список" at bounding box center [341, 243] width 85 height 20
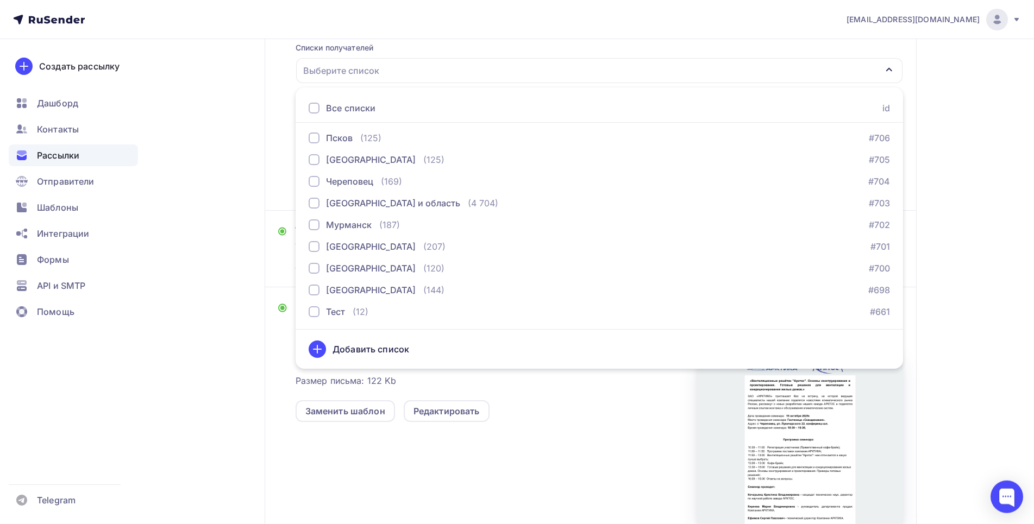
scroll to position [222, 0]
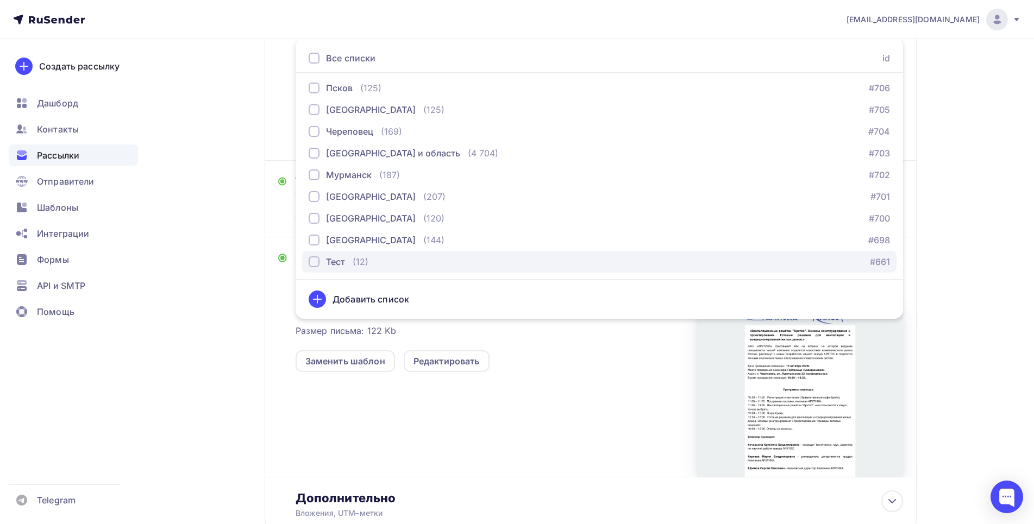
click at [312, 259] on div "button" at bounding box center [314, 261] width 11 height 11
click at [271, 208] on div "Тема Тест: Технический семинар [DATE] [GEOGRAPHIC_DATA] Семинар в [GEOGRAPHIC_D…" at bounding box center [591, 199] width 652 height 77
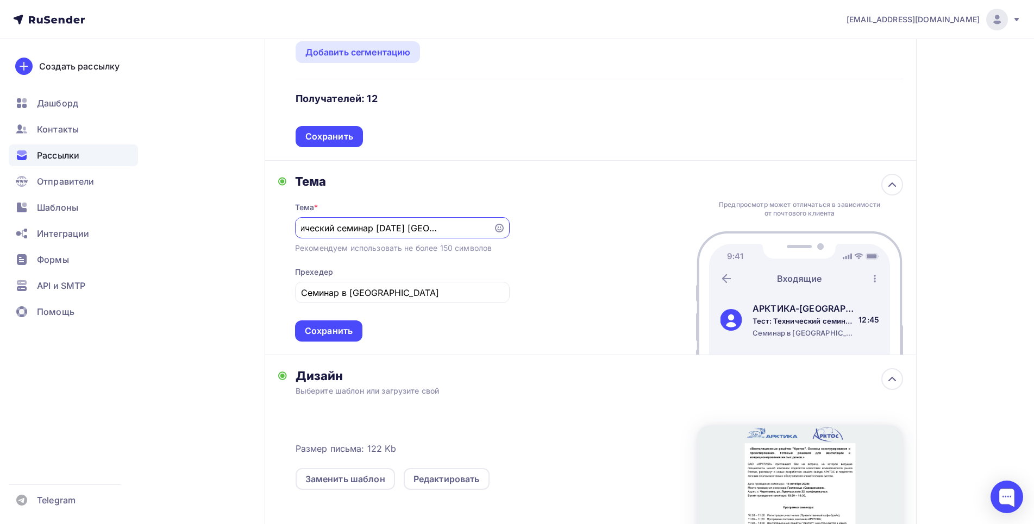
scroll to position [0, 45]
click at [354, 325] on div "Сохранить" at bounding box center [328, 331] width 67 height 21
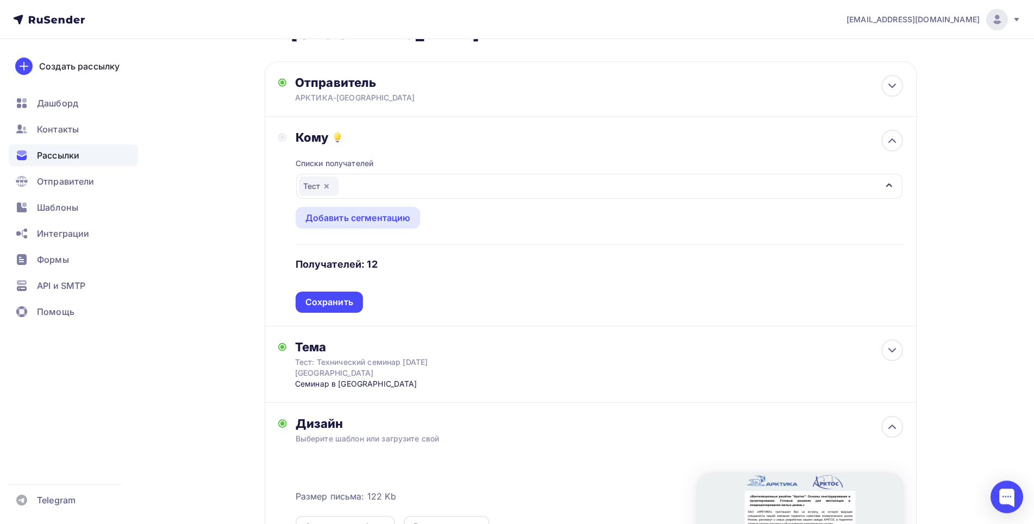
scroll to position [55, 0]
click at [332, 303] on div "Сохранить" at bounding box center [329, 303] width 48 height 12
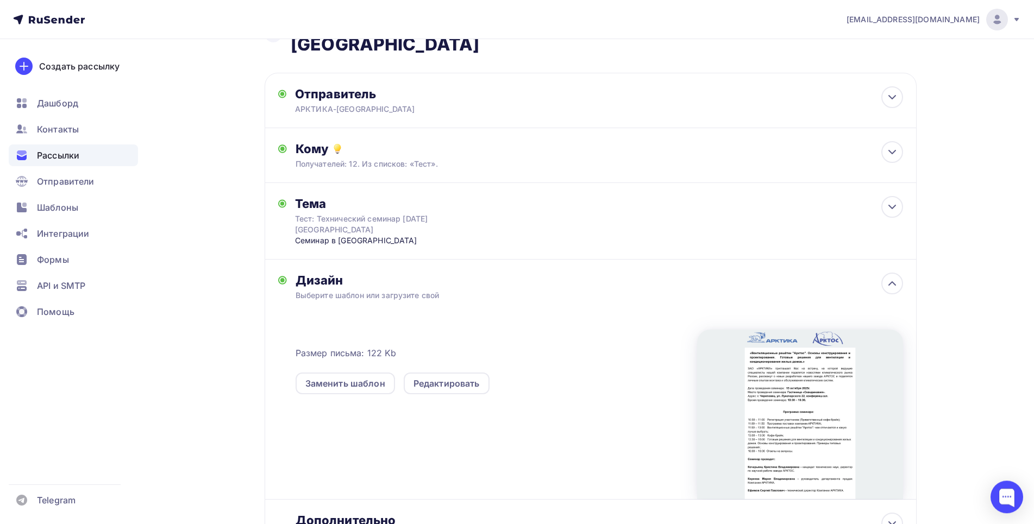
scroll to position [0, 0]
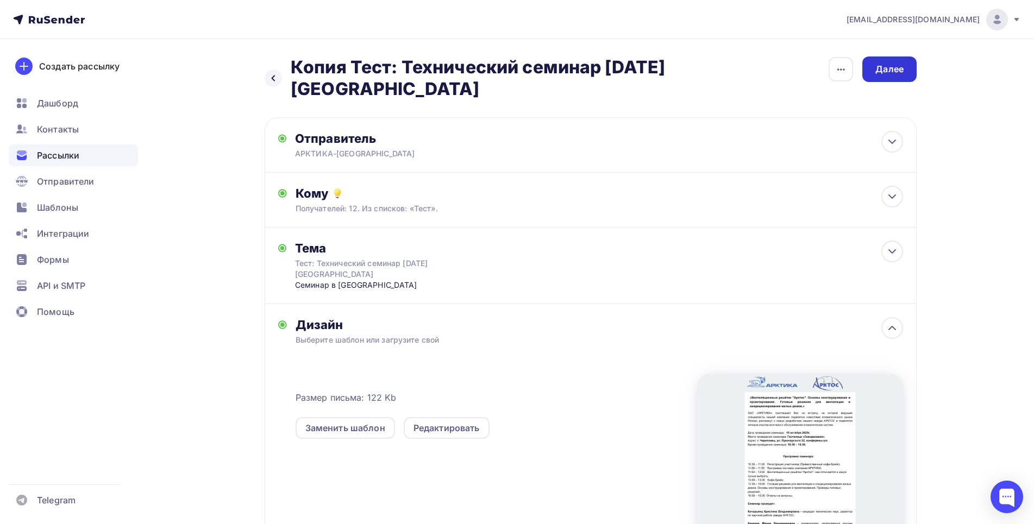
click at [911, 71] on div "Далее" at bounding box center [889, 70] width 54 height 26
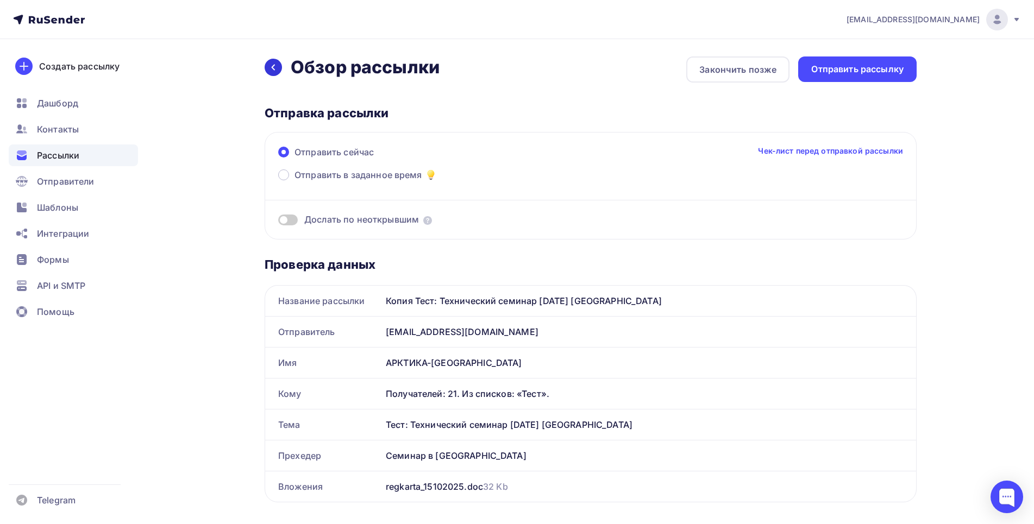
click at [274, 64] on icon at bounding box center [273, 67] width 9 height 9
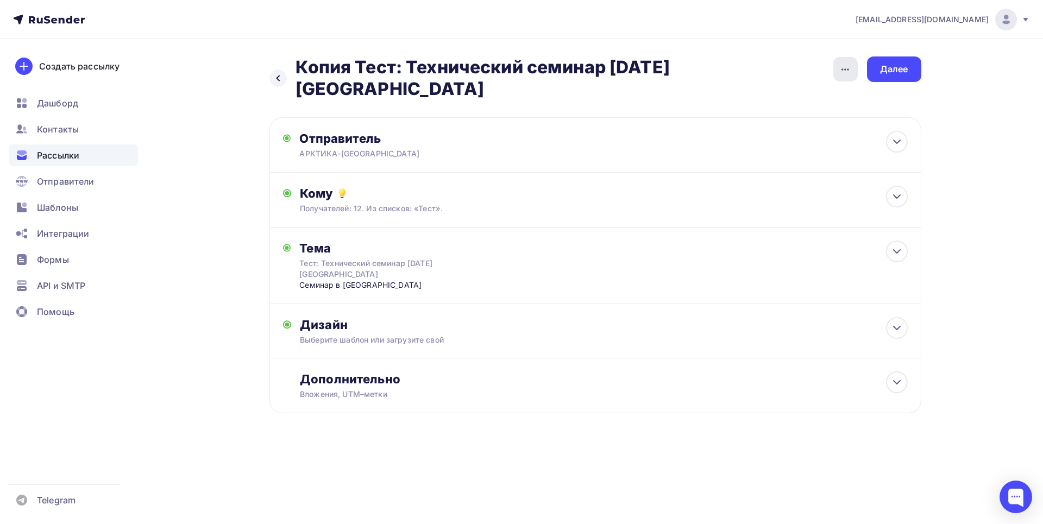
click at [846, 72] on icon "button" at bounding box center [845, 69] width 13 height 13
click at [764, 121] on div "Переименовать рассылку" at bounding box center [788, 124] width 135 height 13
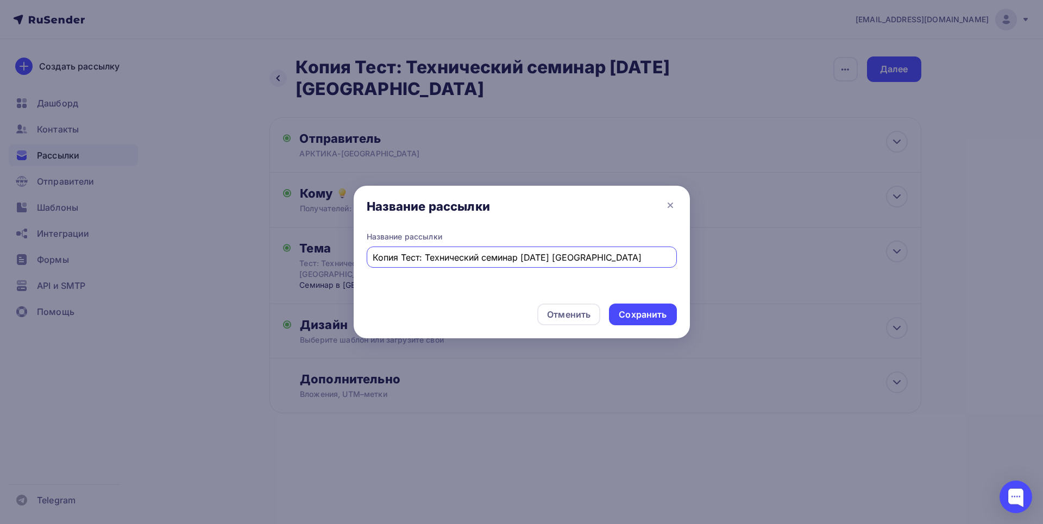
drag, startPoint x: 403, startPoint y: 258, endPoint x: 329, endPoint y: 254, distance: 74.0
click at [373, 254] on input "Копия Тест: Технический семинар [DATE] [GEOGRAPHIC_DATA]" at bounding box center [522, 257] width 298 height 13
type input "Тест: Технический семинар [DATE] [GEOGRAPHIC_DATA]"
click at [638, 311] on div "Сохранить" at bounding box center [643, 315] width 48 height 12
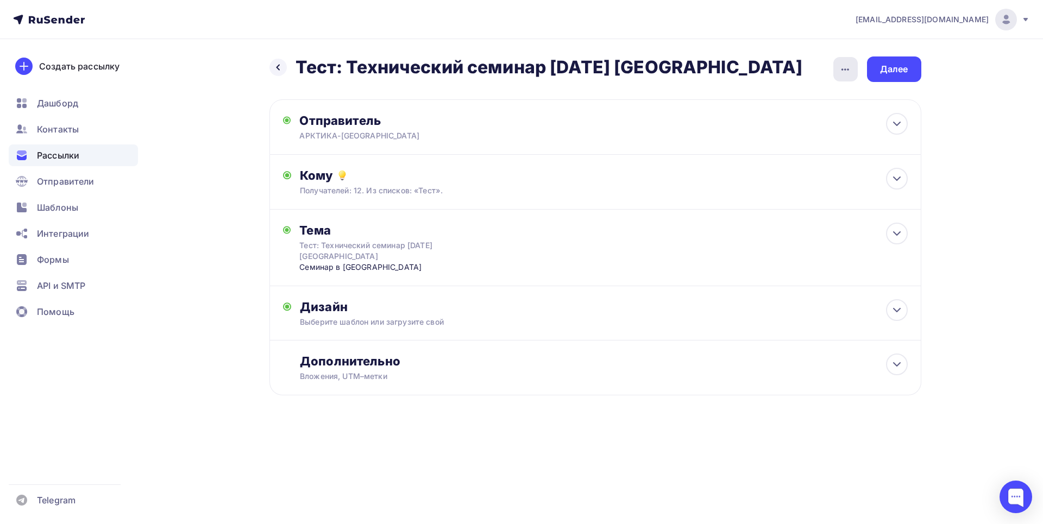
drag, startPoint x: 832, startPoint y: 70, endPoint x: 850, endPoint y: 71, distance: 18.5
click at [834, 70] on div "Назад Тест: Технический семинар [DATE] [GEOGRAPHIC_DATA] Тест: Технический семи…" at bounding box center [596, 70] width 652 height 26
drag, startPoint x: 850, startPoint y: 71, endPoint x: 844, endPoint y: 74, distance: 7.3
click at [850, 71] on icon "button" at bounding box center [845, 69] width 13 height 13
click at [763, 124] on div "Переименовать рассылку" at bounding box center [788, 124] width 135 height 13
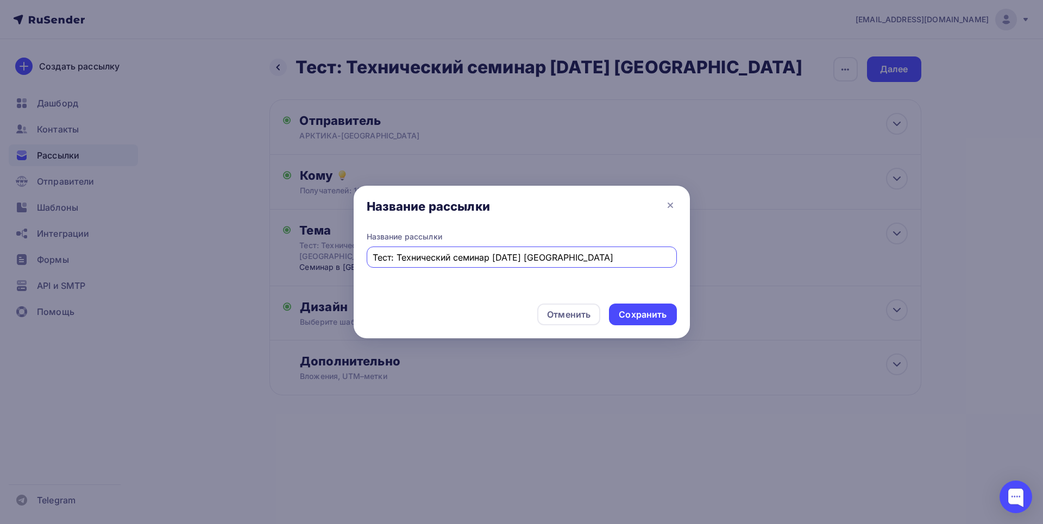
click at [499, 256] on input "Тест: Технический семинар [DATE] [GEOGRAPHIC_DATA]" at bounding box center [522, 257] width 298 height 13
drag, startPoint x: 569, startPoint y: 256, endPoint x: 628, endPoint y: 256, distance: 58.7
click at [628, 256] on input "Тест: Технический семинар [DATE] [GEOGRAPHIC_DATA]" at bounding box center [522, 257] width 298 height 13
type input "Тест: Технический семинар [DATE] [GEOGRAPHIC_DATA]"
click at [632, 315] on div "Сохранить" at bounding box center [643, 315] width 48 height 12
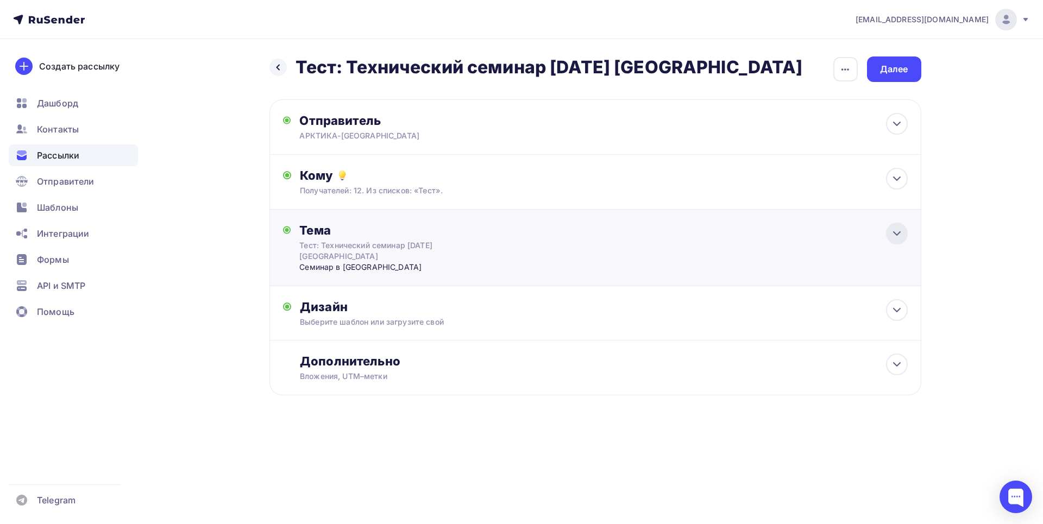
click at [900, 231] on icon at bounding box center [897, 233] width 13 height 13
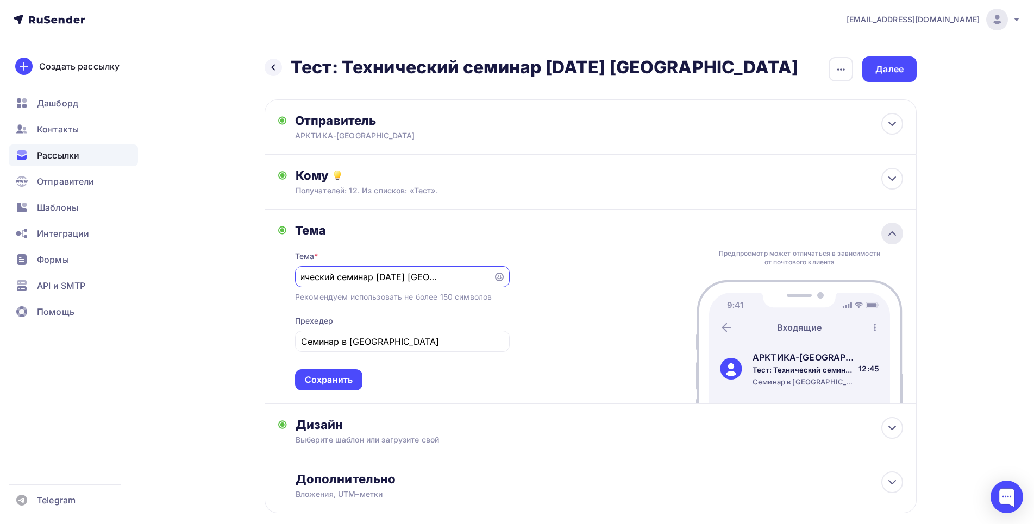
scroll to position [0, 45]
click at [69, 123] on span "Контакты" at bounding box center [58, 129] width 42 height 13
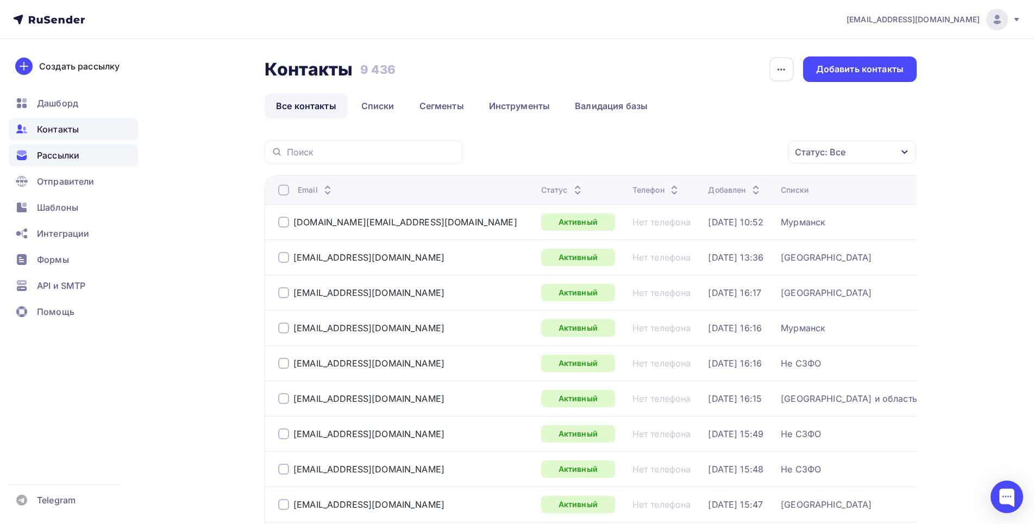
click at [77, 155] on span "Рассылки" at bounding box center [58, 155] width 42 height 13
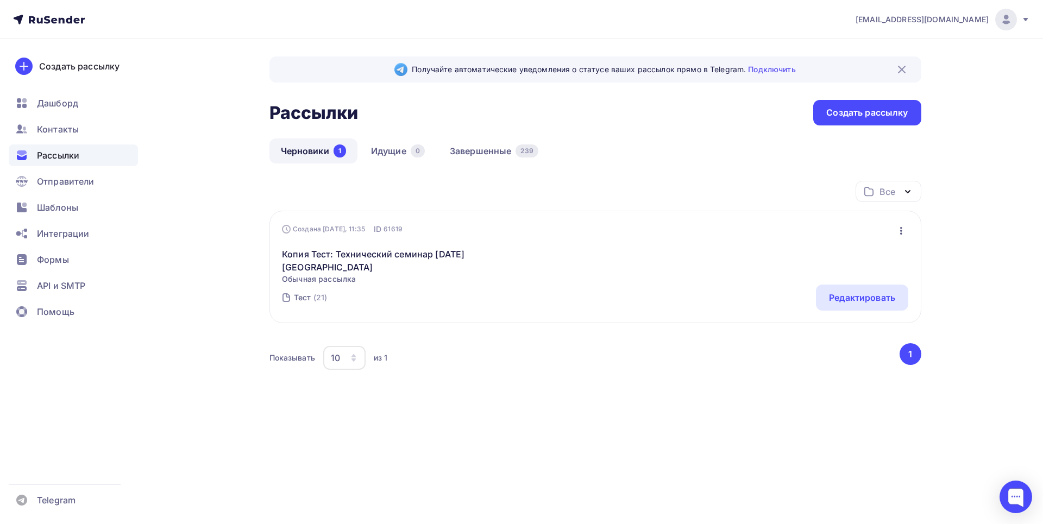
click at [897, 227] on icon "button" at bounding box center [901, 230] width 13 height 13
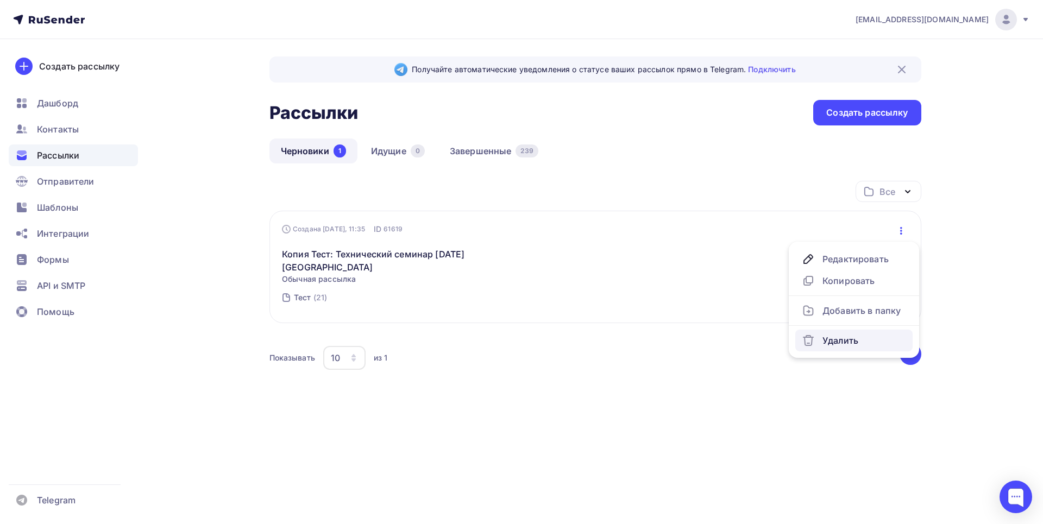
click at [843, 337] on div "Удалить" at bounding box center [854, 340] width 104 height 13
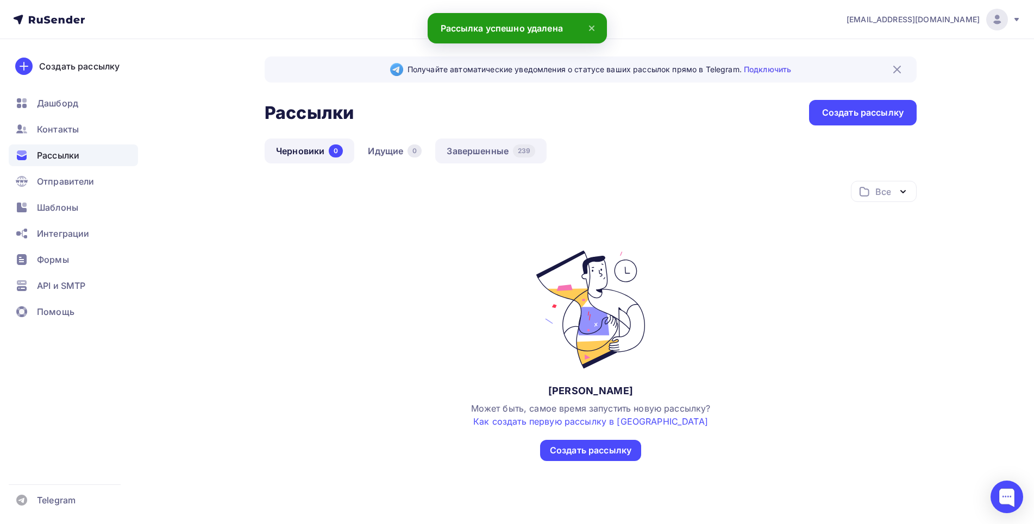
drag, startPoint x: 498, startPoint y: 145, endPoint x: 414, endPoint y: 161, distance: 85.8
click at [498, 145] on link "Завершенные 239" at bounding box center [490, 151] width 111 height 25
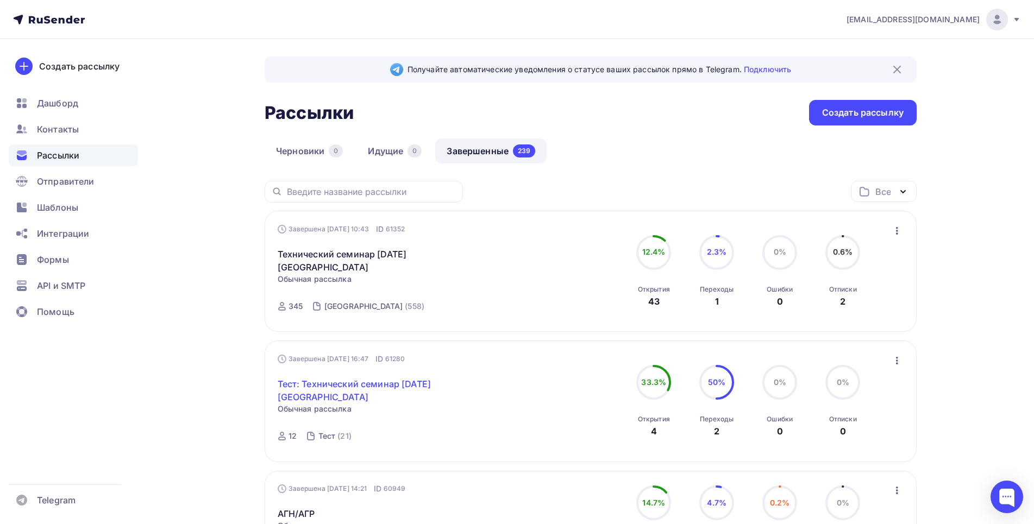
click at [341, 388] on link "Тест: Технический семинар [DATE] [GEOGRAPHIC_DATA]" at bounding box center [371, 391] width 186 height 26
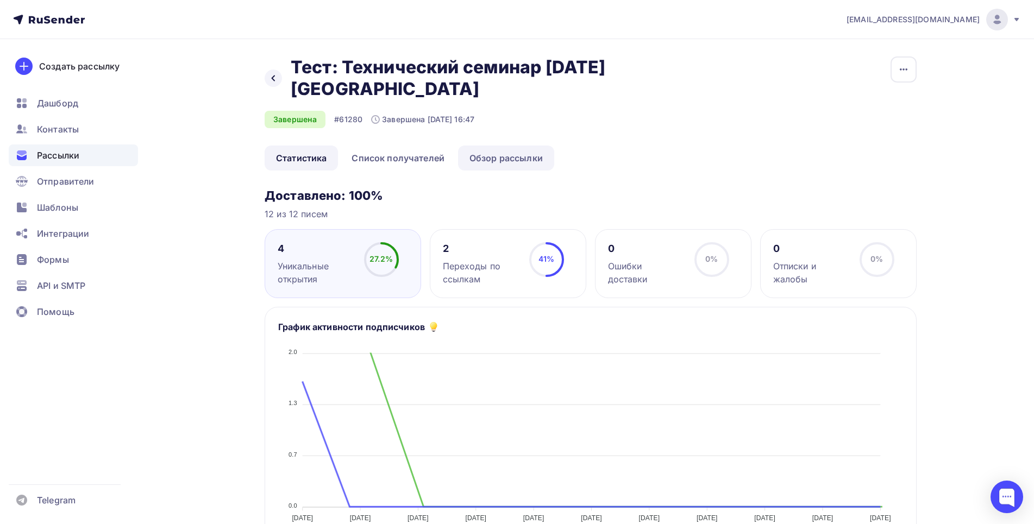
click at [497, 158] on link "Обзор рассылки" at bounding box center [506, 158] width 96 height 25
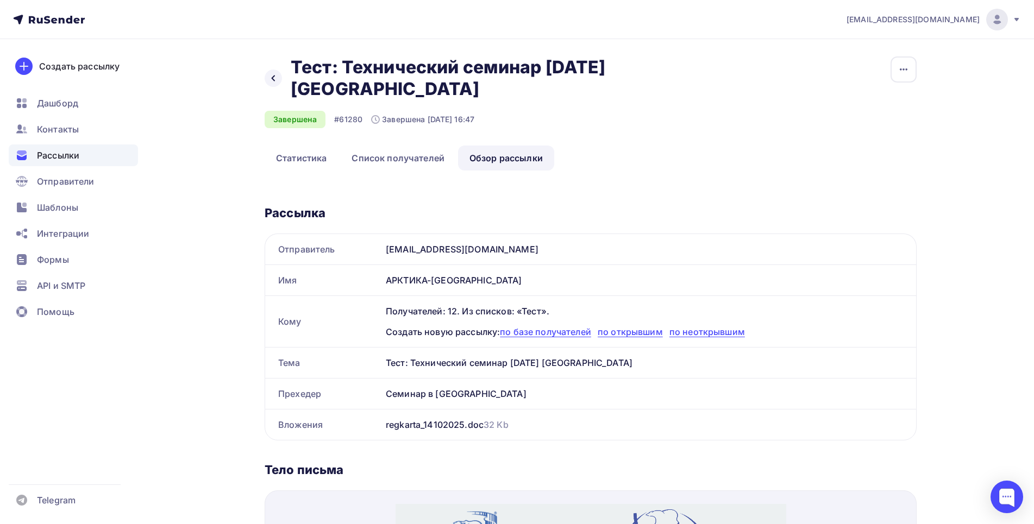
drag, startPoint x: 292, startPoint y: 65, endPoint x: 520, endPoint y: 89, distance: 228.9
click at [521, 89] on h2 "Тест: Технический семинар [DATE] [GEOGRAPHIC_DATA]" at bounding box center [455, 78] width 328 height 43
copy h2 "Тест: Технический семинар [DATE] [GEOGRAPHIC_DATA]"
drag, startPoint x: 387, startPoint y: 279, endPoint x: 477, endPoint y: 279, distance: 90.2
click at [481, 279] on div "АРКТИКА-[GEOGRAPHIC_DATA]" at bounding box center [648, 280] width 535 height 30
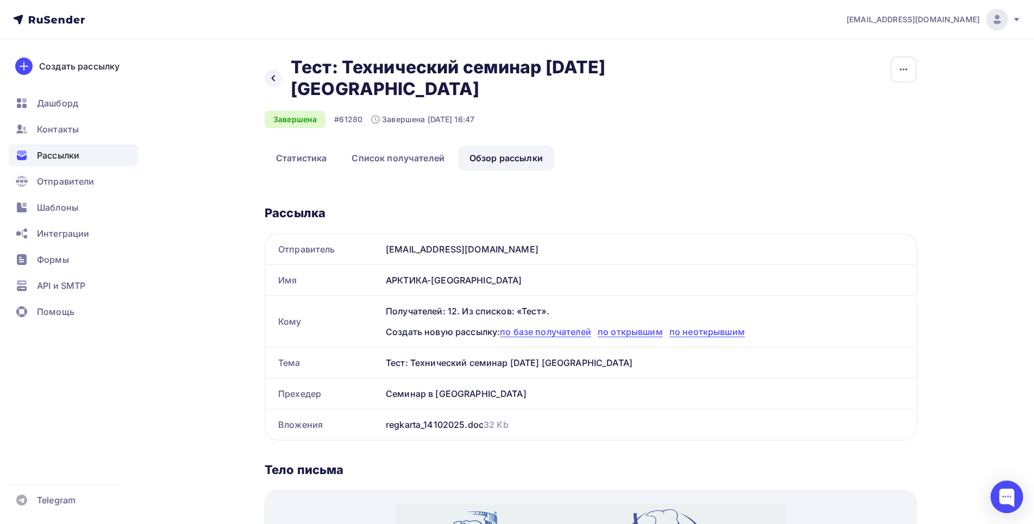
copy div "АРКТИКА-[GEOGRAPHIC_DATA]"
drag, startPoint x: 385, startPoint y: 393, endPoint x: 474, endPoint y: 396, distance: 89.7
click at [474, 396] on div "Семинар в [GEOGRAPHIC_DATA]" at bounding box center [648, 394] width 535 height 30
copy div "Семинар в [GEOGRAPHIC_DATA]"
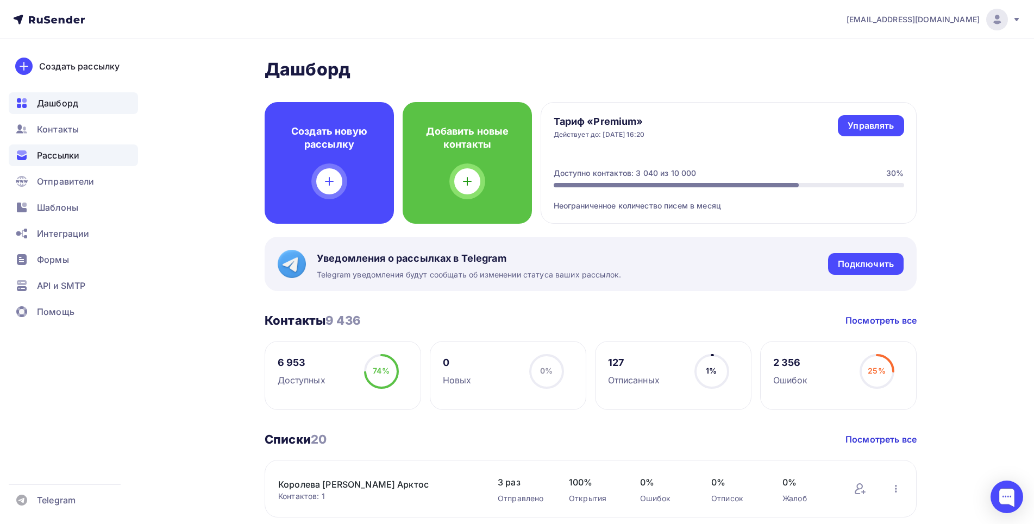
click at [74, 152] on span "Рассылки" at bounding box center [58, 155] width 42 height 13
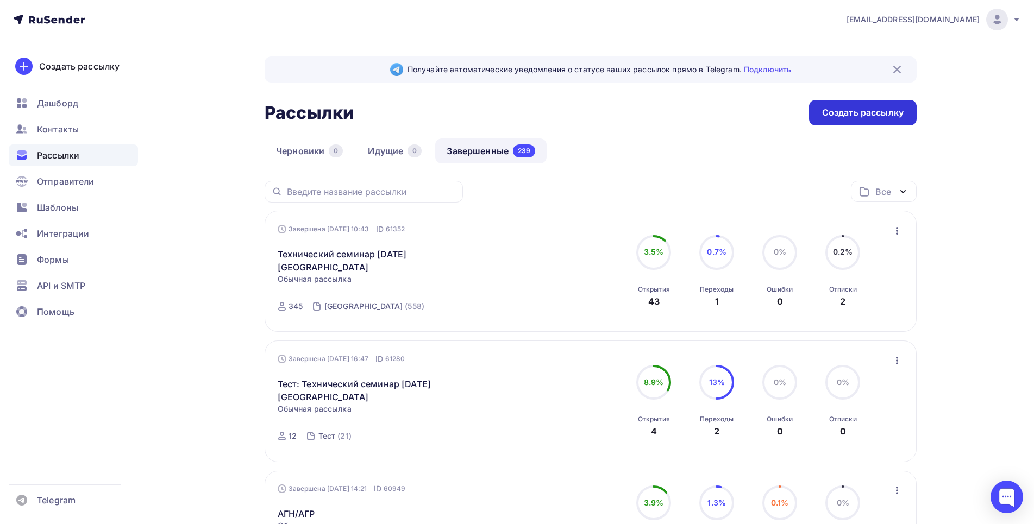
click at [850, 115] on div "Создать рассылку" at bounding box center [863, 113] width 82 height 12
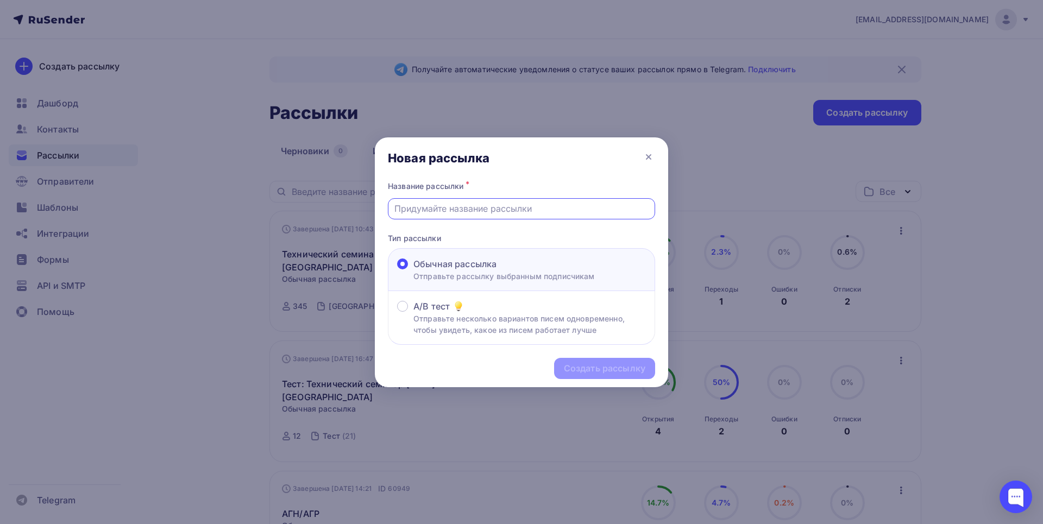
click at [505, 210] on input "text" at bounding box center [521, 208] width 255 height 13
click at [465, 211] on input "text" at bounding box center [521, 208] width 255 height 13
paste input "Тест: Технический семинар [DATE] [GEOGRAPHIC_DATA]"
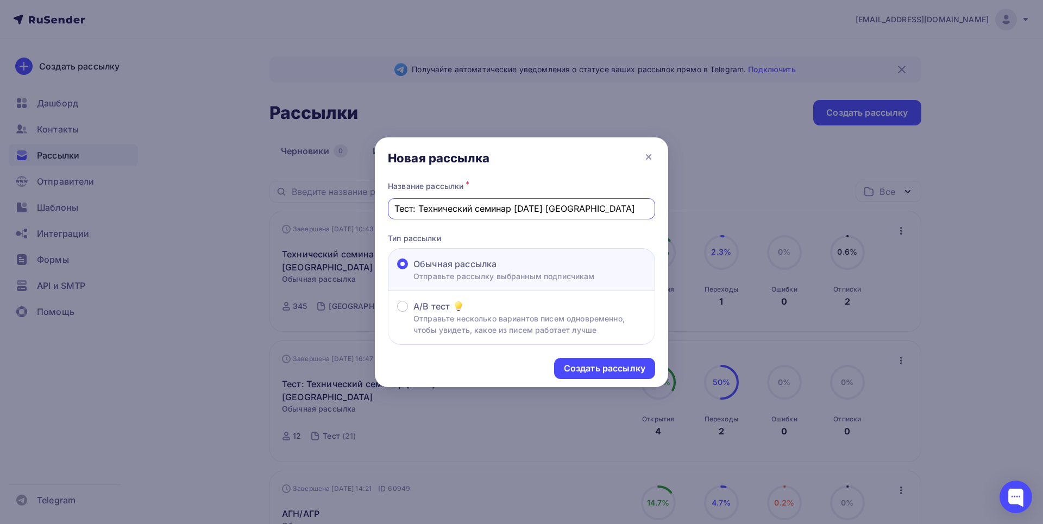
drag, startPoint x: 521, startPoint y: 209, endPoint x: 572, endPoint y: 192, distance: 53.8
click at [521, 208] on input "Тест: Технический семинар [DATE] [GEOGRAPHIC_DATA]" at bounding box center [521, 208] width 255 height 13
type input "Тест: Технический семинар [DATE] [GEOGRAPHIC_DATA]"
click at [581, 367] on div "Создать рассылку" at bounding box center [605, 368] width 82 height 12
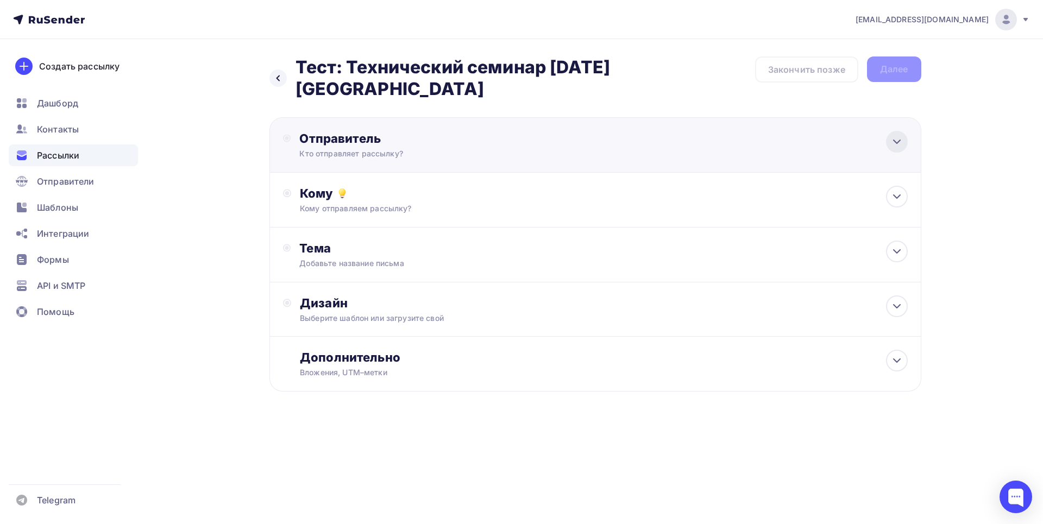
drag, startPoint x: 887, startPoint y: 139, endPoint x: 893, endPoint y: 139, distance: 6.0
click at [887, 139] on div at bounding box center [897, 142] width 22 height 22
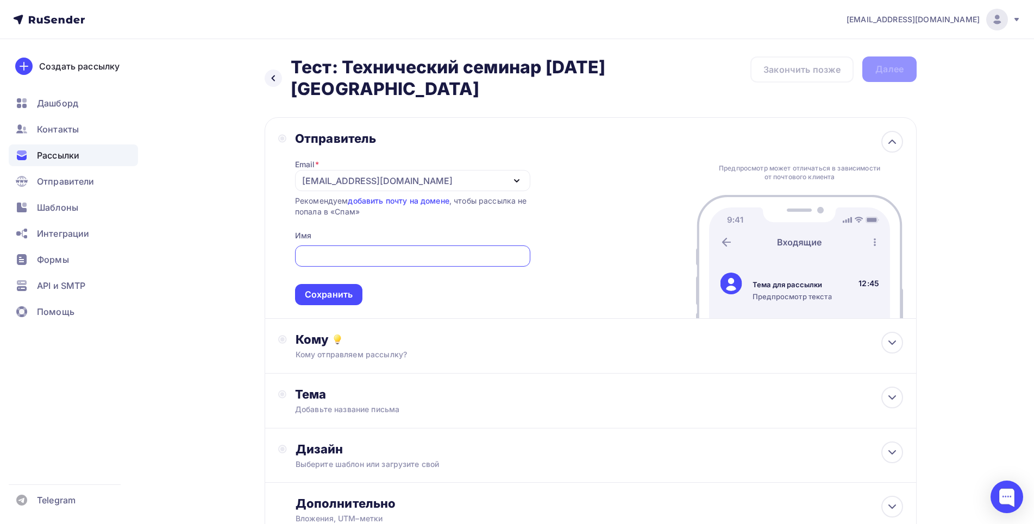
paste input "АРКТИКА-[GEOGRAPHIC_DATA]"
type input "АРКТИКА-[GEOGRAPHIC_DATA]"
click at [333, 299] on div "Сохранить" at bounding box center [329, 295] width 48 height 12
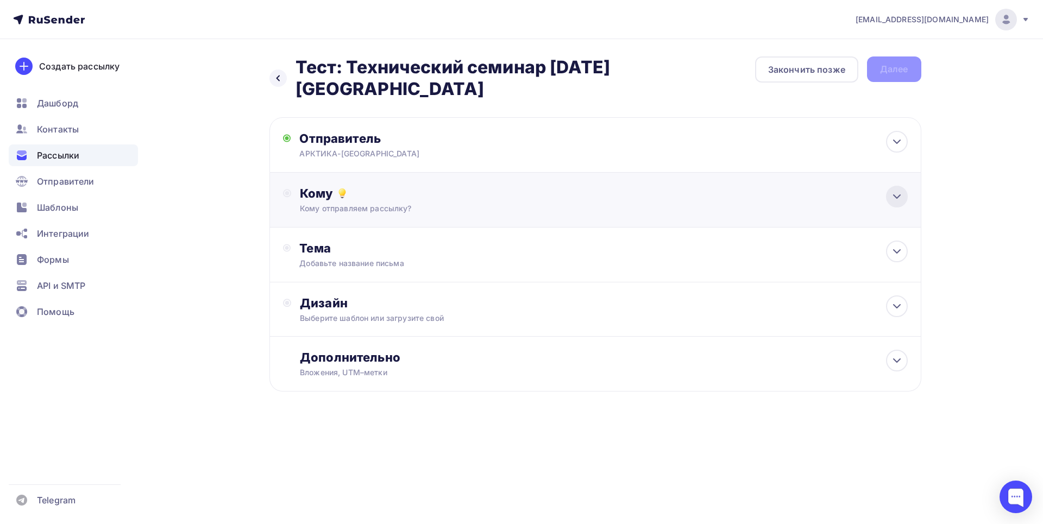
drag, startPoint x: 904, startPoint y: 197, endPoint x: 893, endPoint y: 197, distance: 10.9
click at [902, 197] on div at bounding box center [897, 197] width 22 height 22
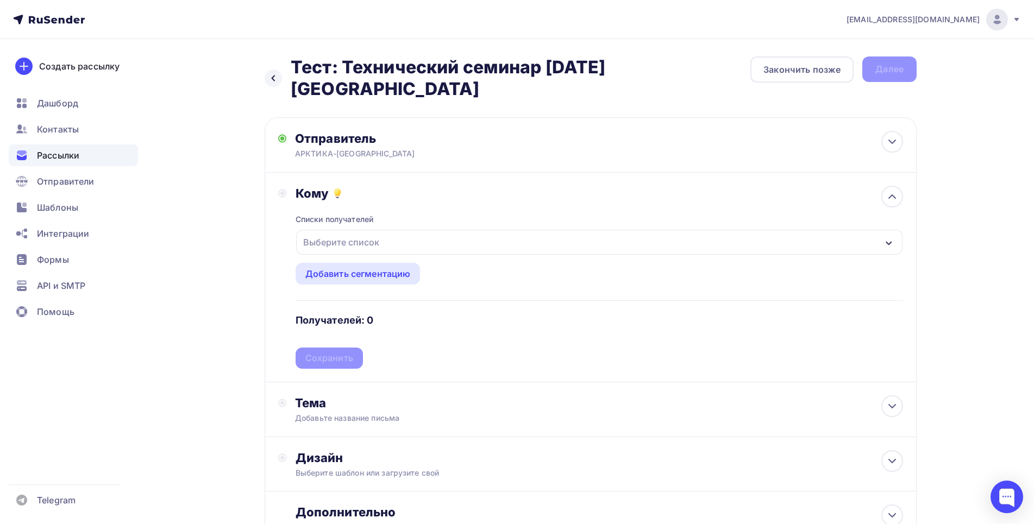
click at [334, 239] on div "Выберите список" at bounding box center [341, 243] width 85 height 20
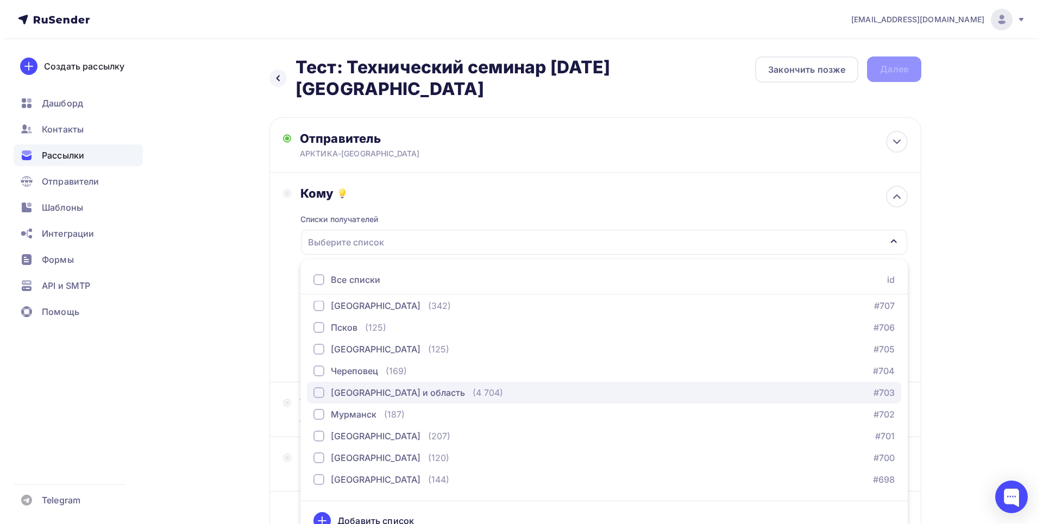
scroll to position [220, 0]
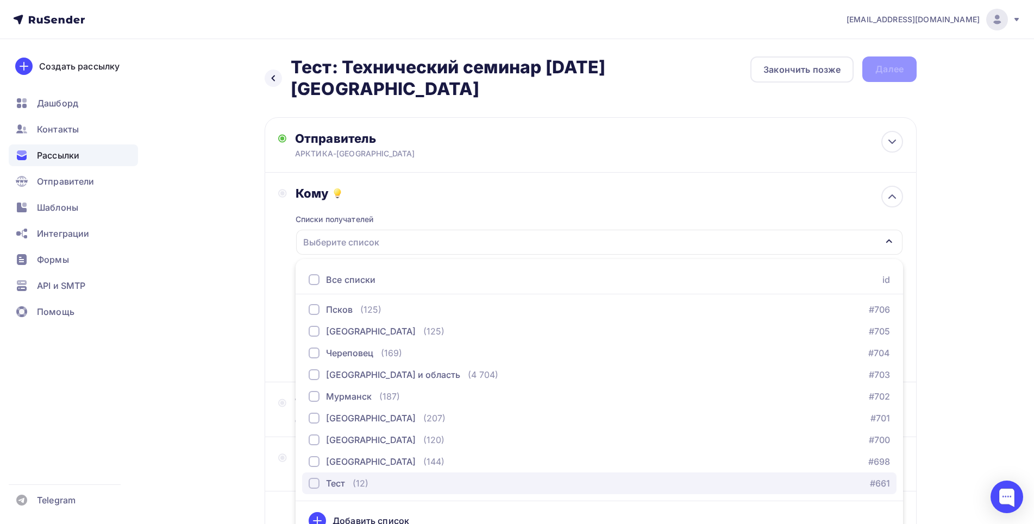
click at [309, 485] on div "button" at bounding box center [314, 483] width 11 height 11
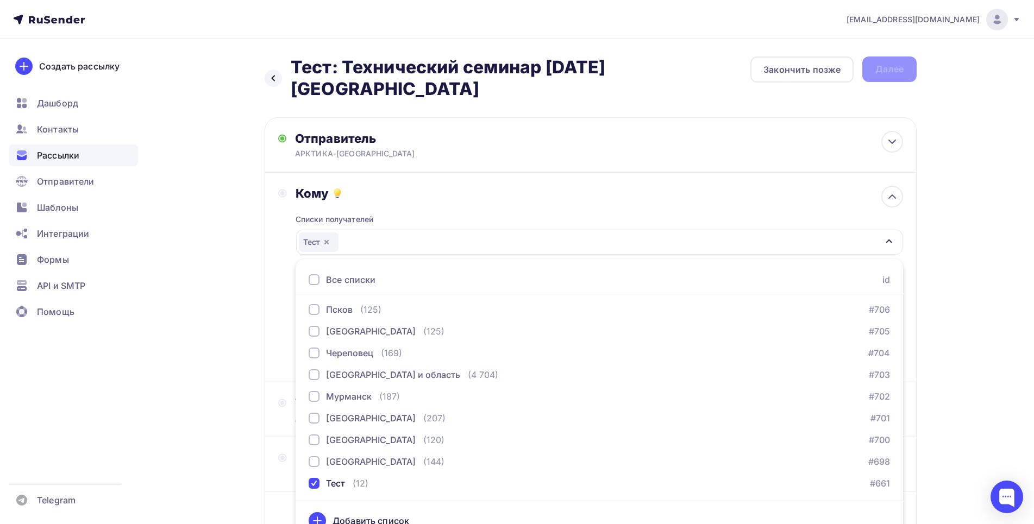
click at [270, 295] on div "Кому Списки получателей Тест Все списки id Королева [PERSON_NAME] Арктос (1) #9…" at bounding box center [591, 278] width 652 height 210
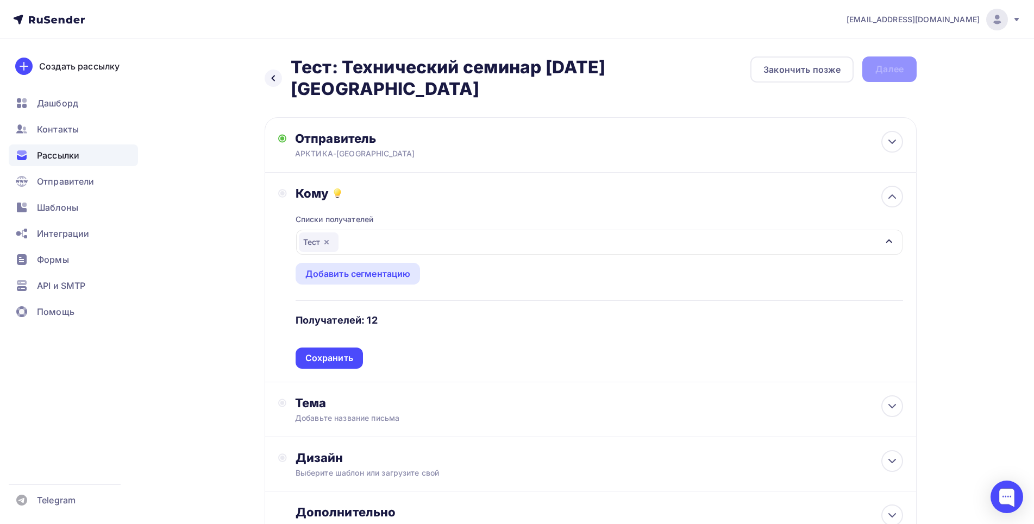
drag, startPoint x: 331, startPoint y: 367, endPoint x: 331, endPoint y: 360, distance: 7.1
click at [331, 364] on div "Сохранить" at bounding box center [329, 358] width 67 height 21
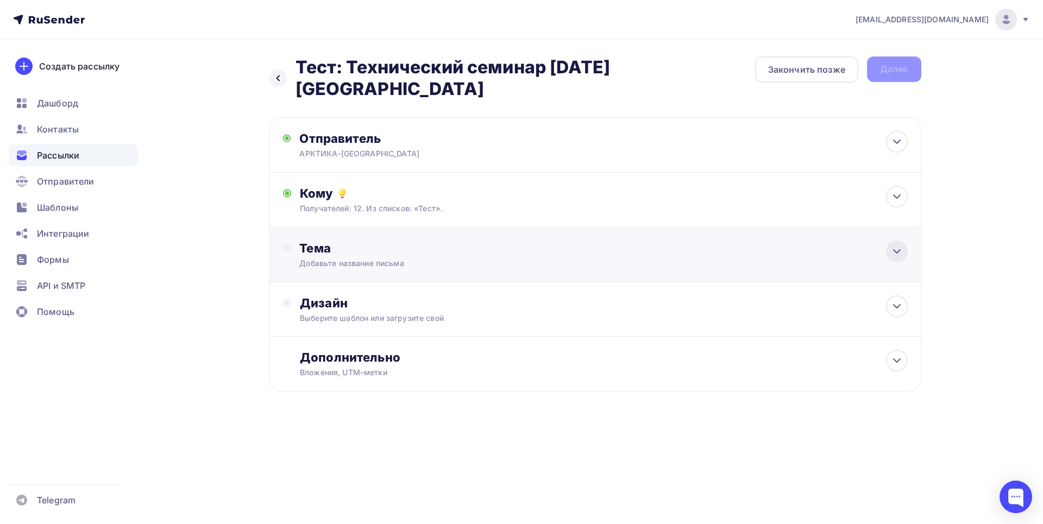
click at [898, 250] on icon at bounding box center [897, 251] width 13 height 13
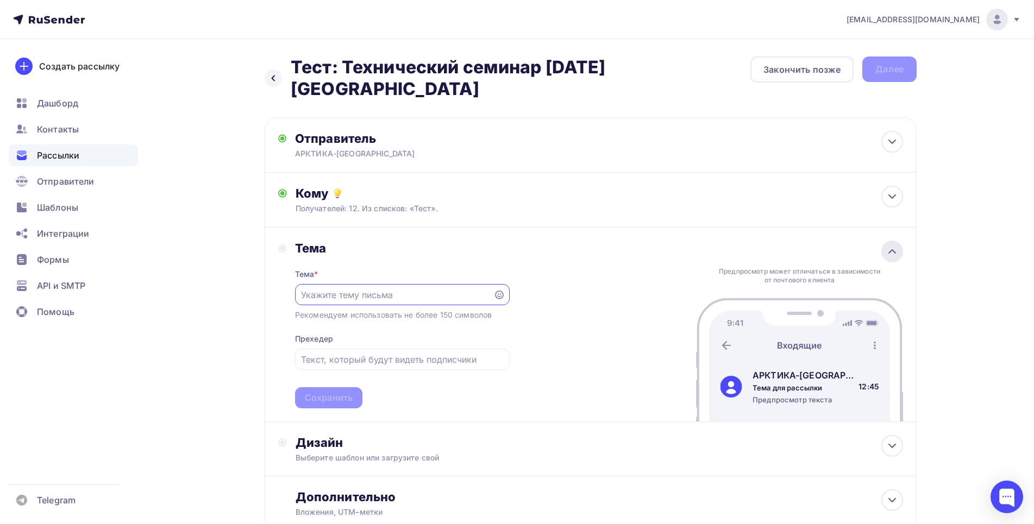
scroll to position [0, 0]
drag, startPoint x: 298, startPoint y: 67, endPoint x: 387, endPoint y: 96, distance: 94.2
click at [387, 96] on h2 "Тест: Технический семинар [DATE] [GEOGRAPHIC_DATA]" at bounding box center [521, 78] width 460 height 43
copy h2 "Тест: Технический семинар [DATE] [GEOGRAPHIC_DATA]"
click at [327, 293] on input "text" at bounding box center [394, 295] width 186 height 13
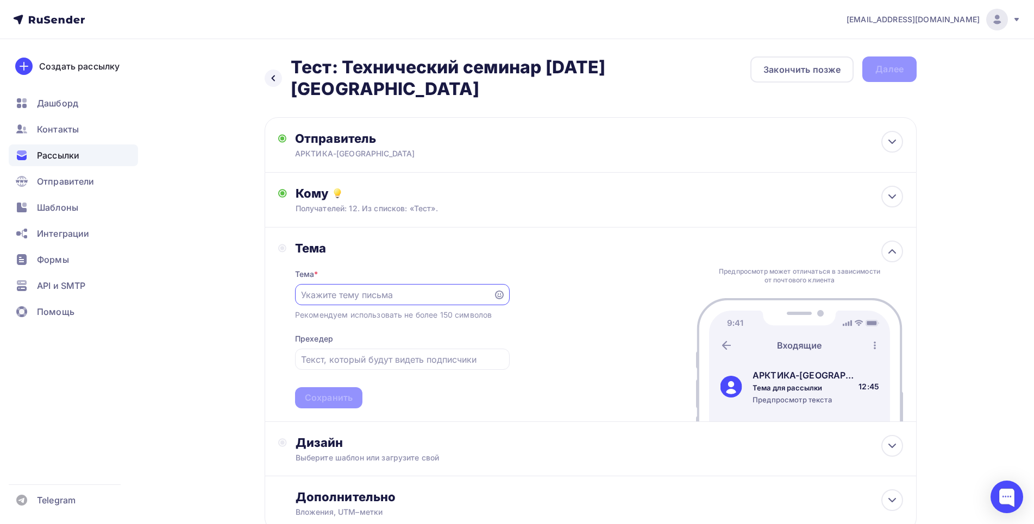
paste input "Тест: Технический семинар [DATE] [GEOGRAPHIC_DATA]"
type input "Тест: Технический семинар [DATE] [GEOGRAPHIC_DATA]"
click at [354, 360] on input "text" at bounding box center [402, 359] width 202 height 13
paste input "Семинар в [GEOGRAPHIC_DATA]"
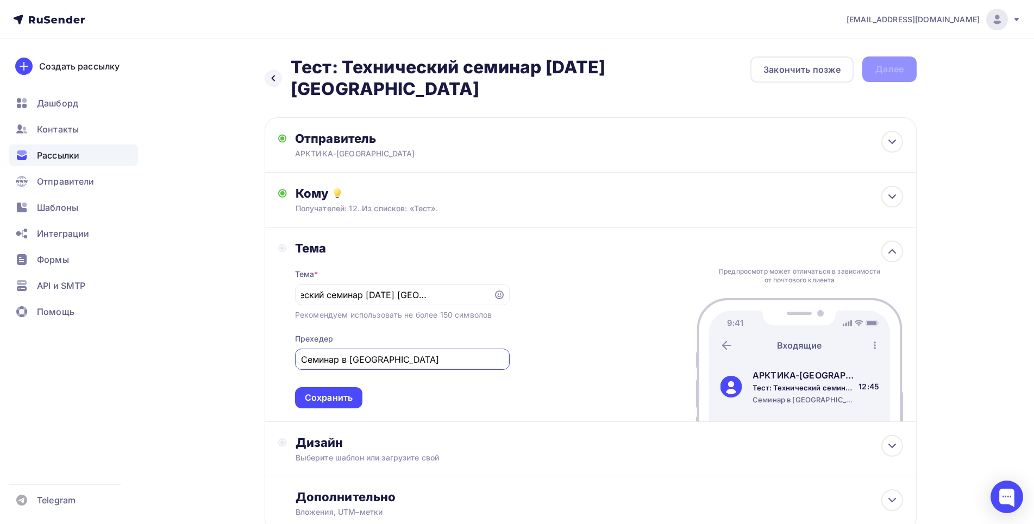
drag, startPoint x: 349, startPoint y: 358, endPoint x: 396, endPoint y: 360, distance: 47.3
click at [396, 360] on input "Семинар в [GEOGRAPHIC_DATA]" at bounding box center [402, 359] width 202 height 13
type input "Семинар в [GEOGRAPHIC_DATA]"
click at [321, 405] on div "Сохранить" at bounding box center [328, 397] width 67 height 21
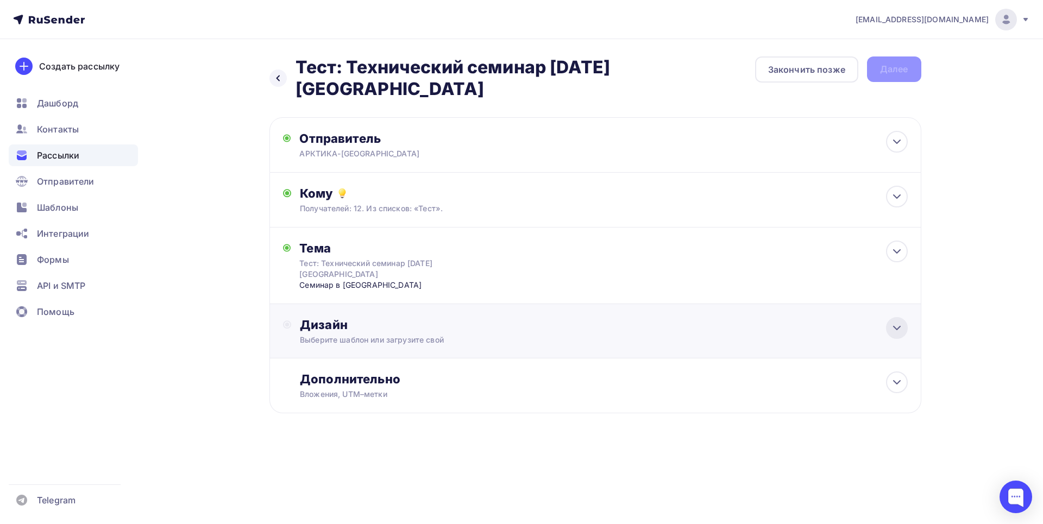
drag, startPoint x: 900, startPoint y: 325, endPoint x: 828, endPoint y: 324, distance: 71.7
click at [900, 325] on icon at bounding box center [897, 328] width 13 height 13
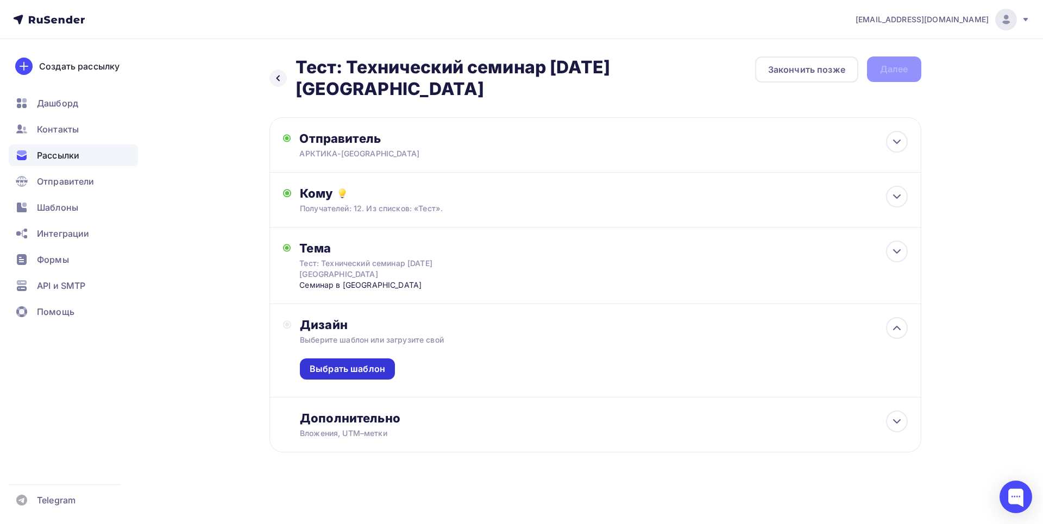
click at [390, 370] on div "Выбрать шаблон" at bounding box center [347, 369] width 95 height 21
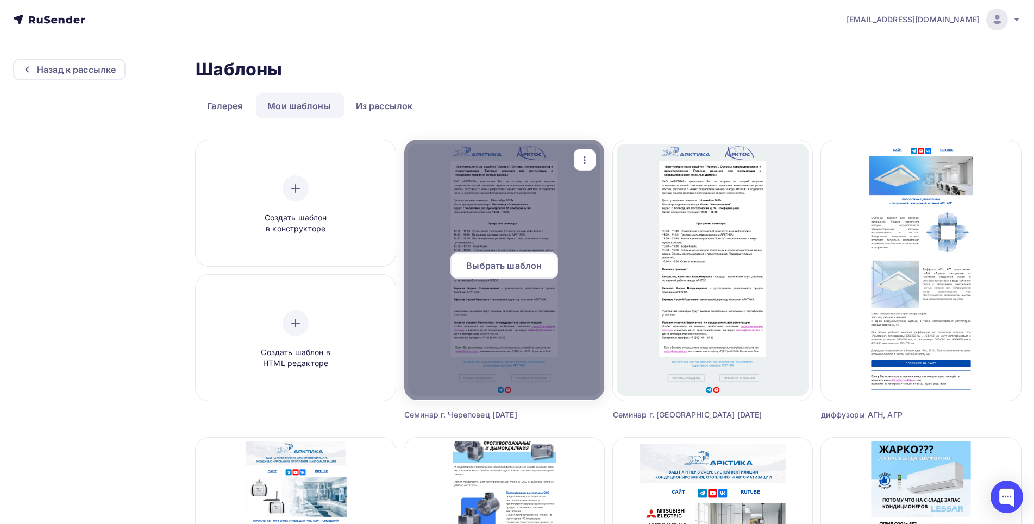
click at [513, 269] on span "Выбрать шаблон" at bounding box center [504, 265] width 76 height 13
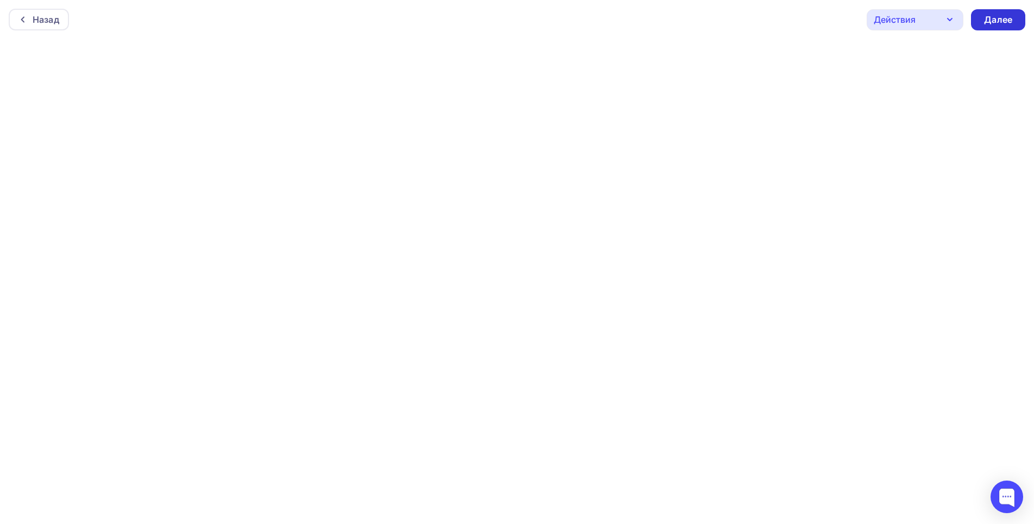
click at [992, 10] on div "Далее" at bounding box center [998, 19] width 54 height 21
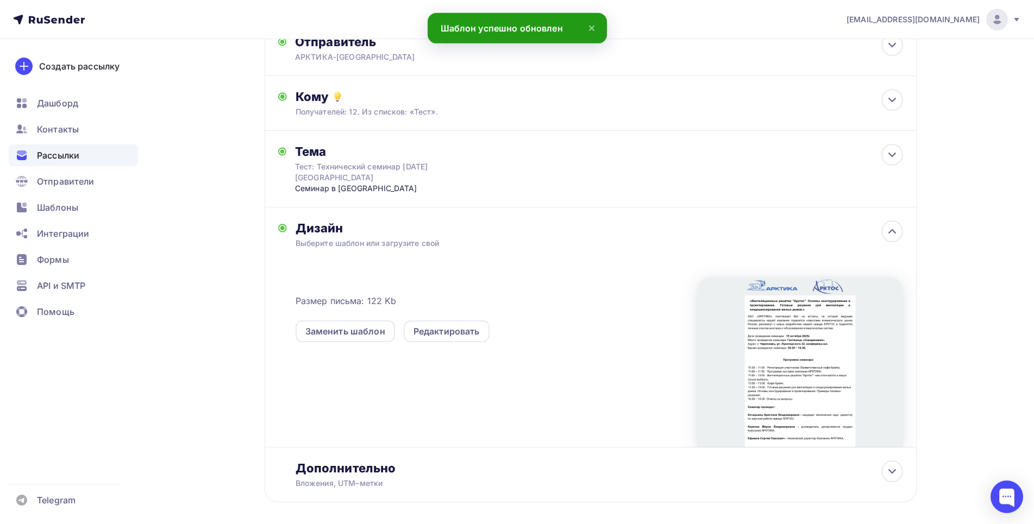
scroll to position [145, 0]
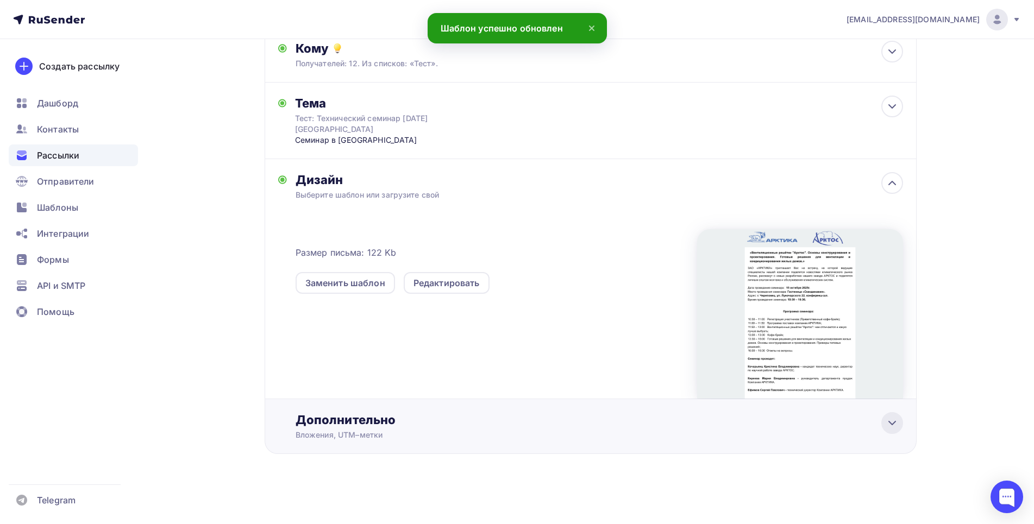
click at [892, 424] on icon at bounding box center [892, 423] width 7 height 3
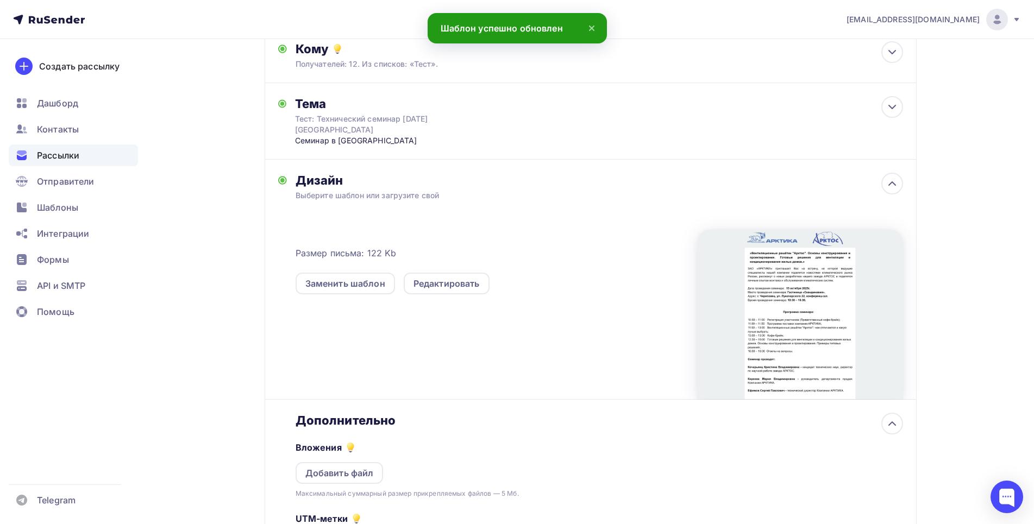
scroll to position [311, 0]
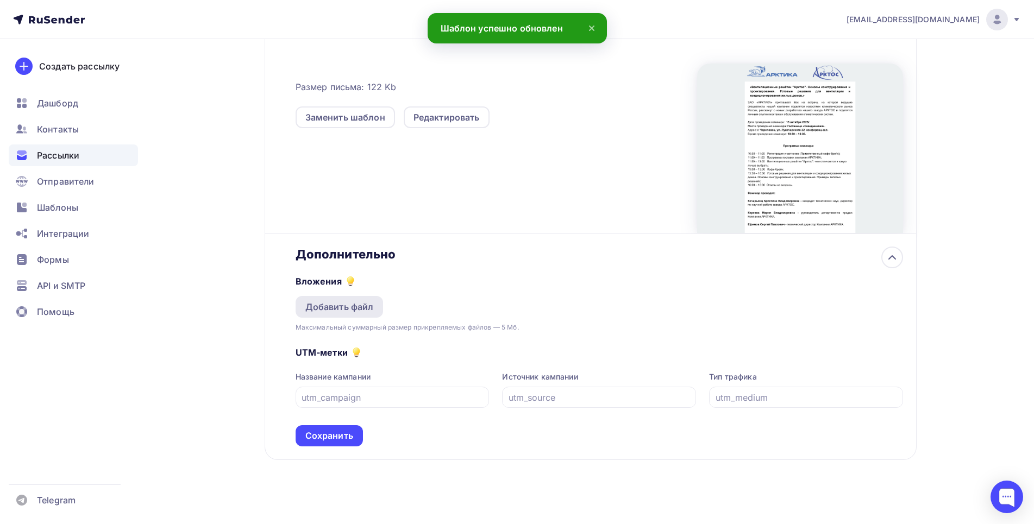
click at [334, 308] on div "Добавить файл" at bounding box center [339, 306] width 68 height 13
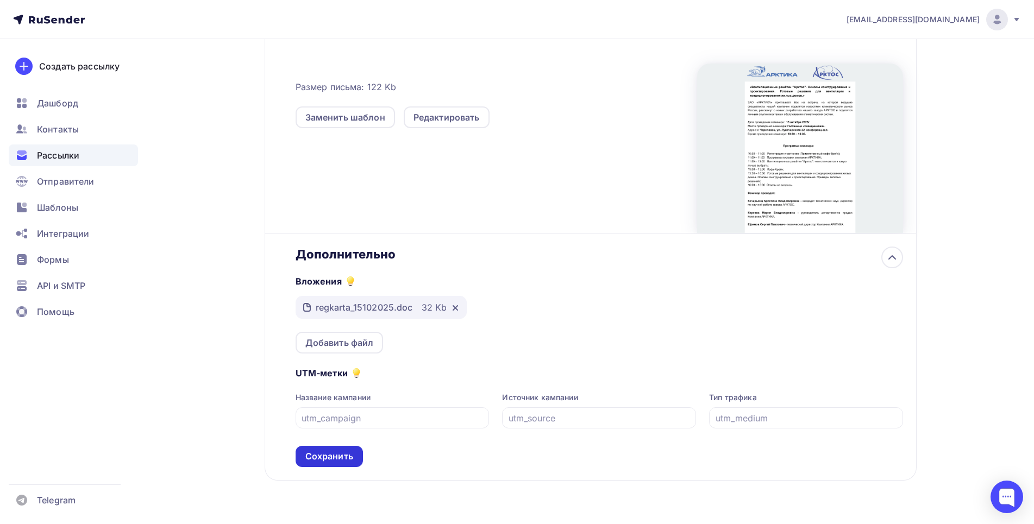
click at [332, 458] on div "Сохранить" at bounding box center [329, 456] width 48 height 12
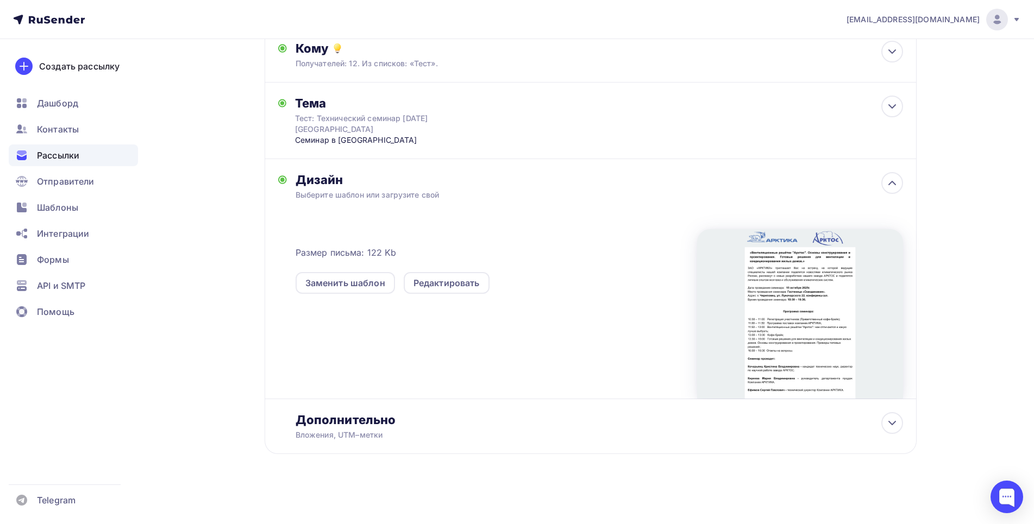
scroll to position [0, 0]
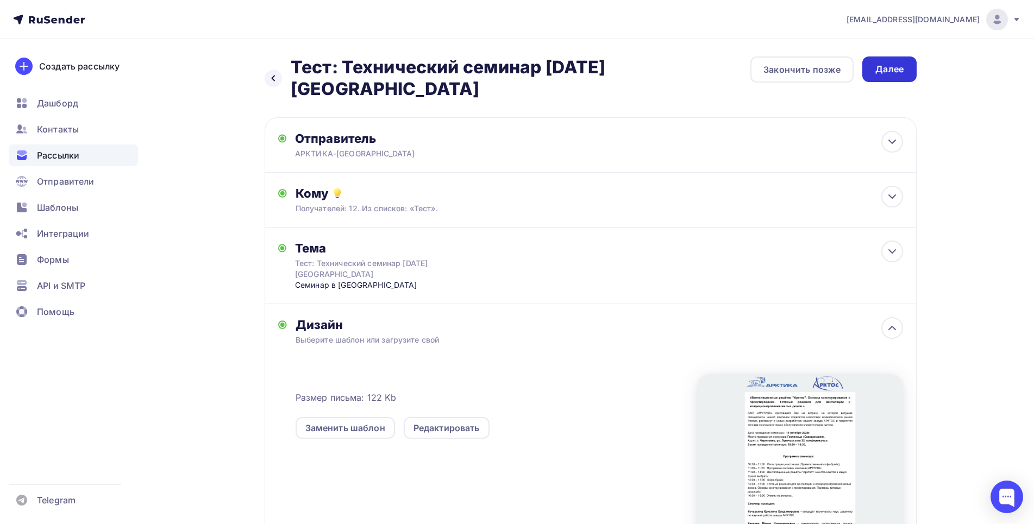
click at [890, 72] on div "Далее" at bounding box center [889, 69] width 28 height 12
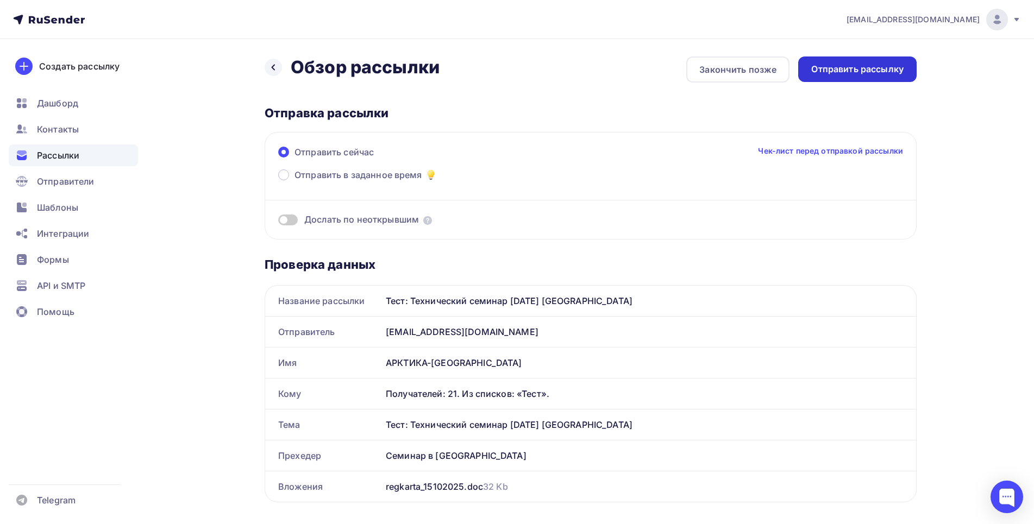
click at [891, 71] on div "Отправить рассылку" at bounding box center [857, 69] width 92 height 12
